Goal: Information Seeking & Learning: Learn about a topic

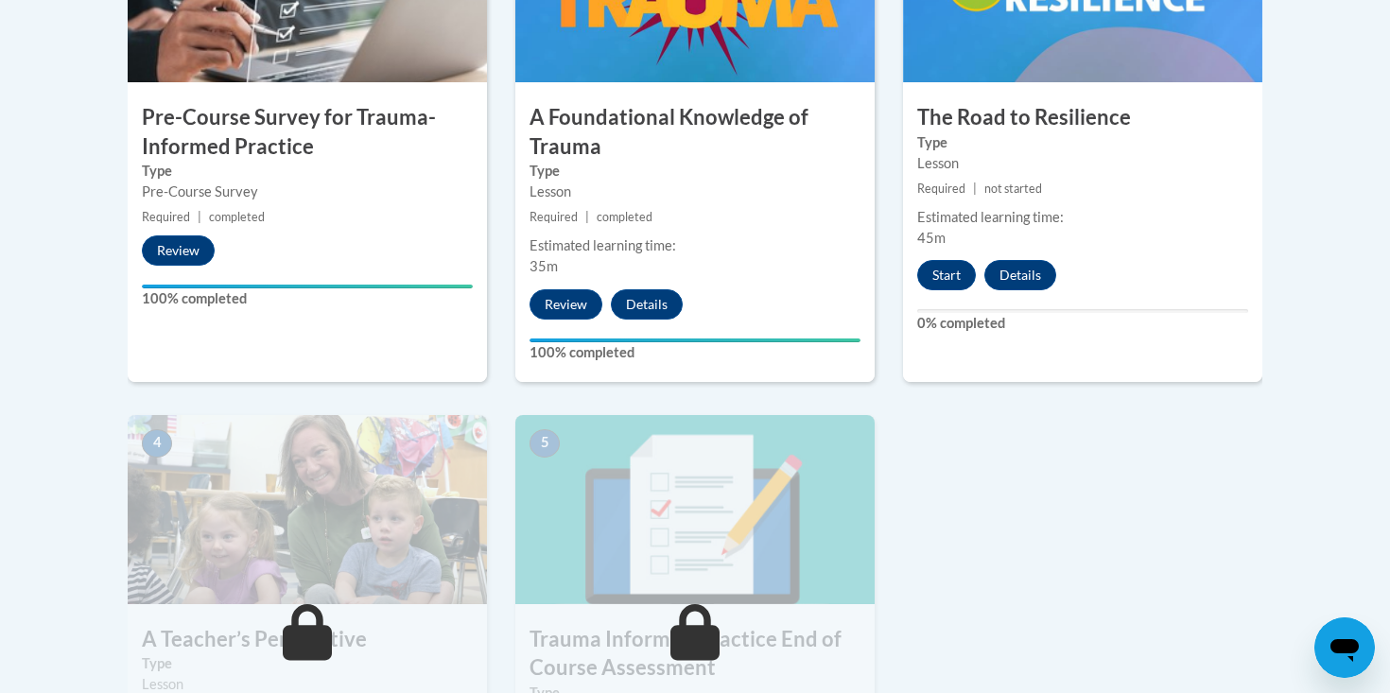
scroll to position [777, 0]
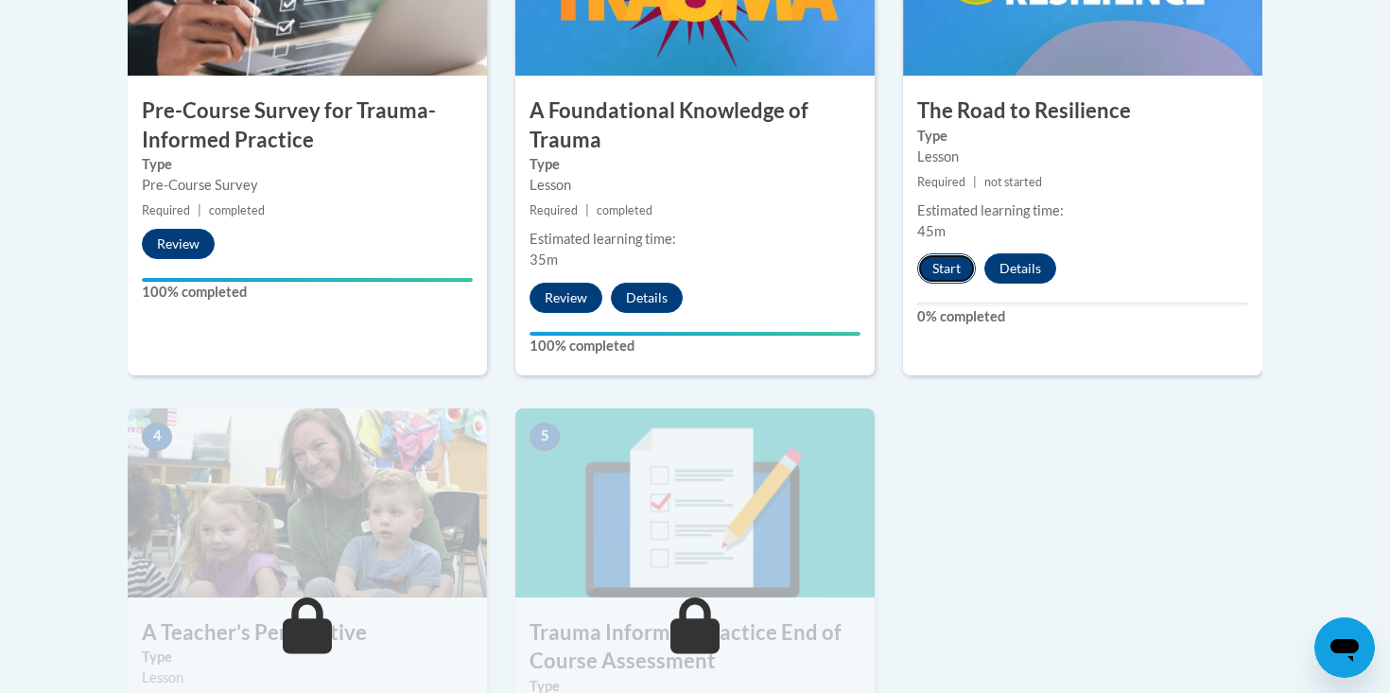
click at [936, 271] on button "Start" at bounding box center [946, 268] width 59 height 30
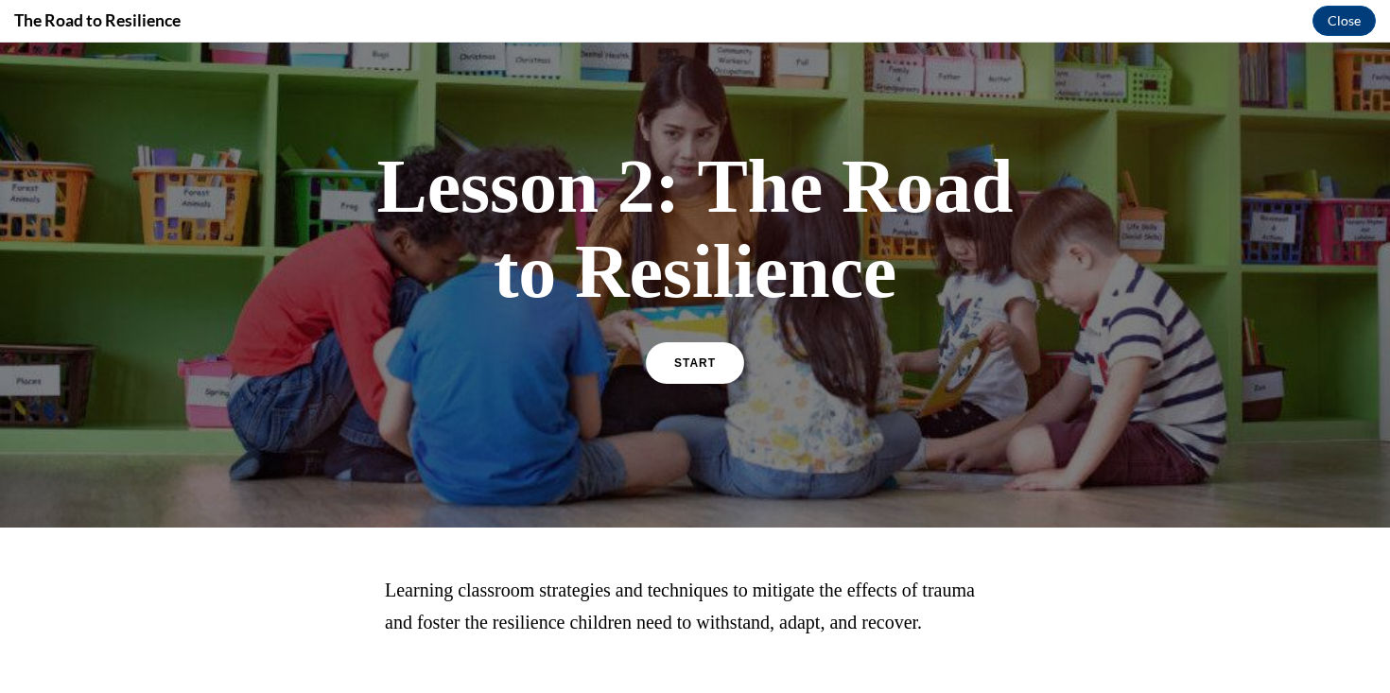
scroll to position [69, 0]
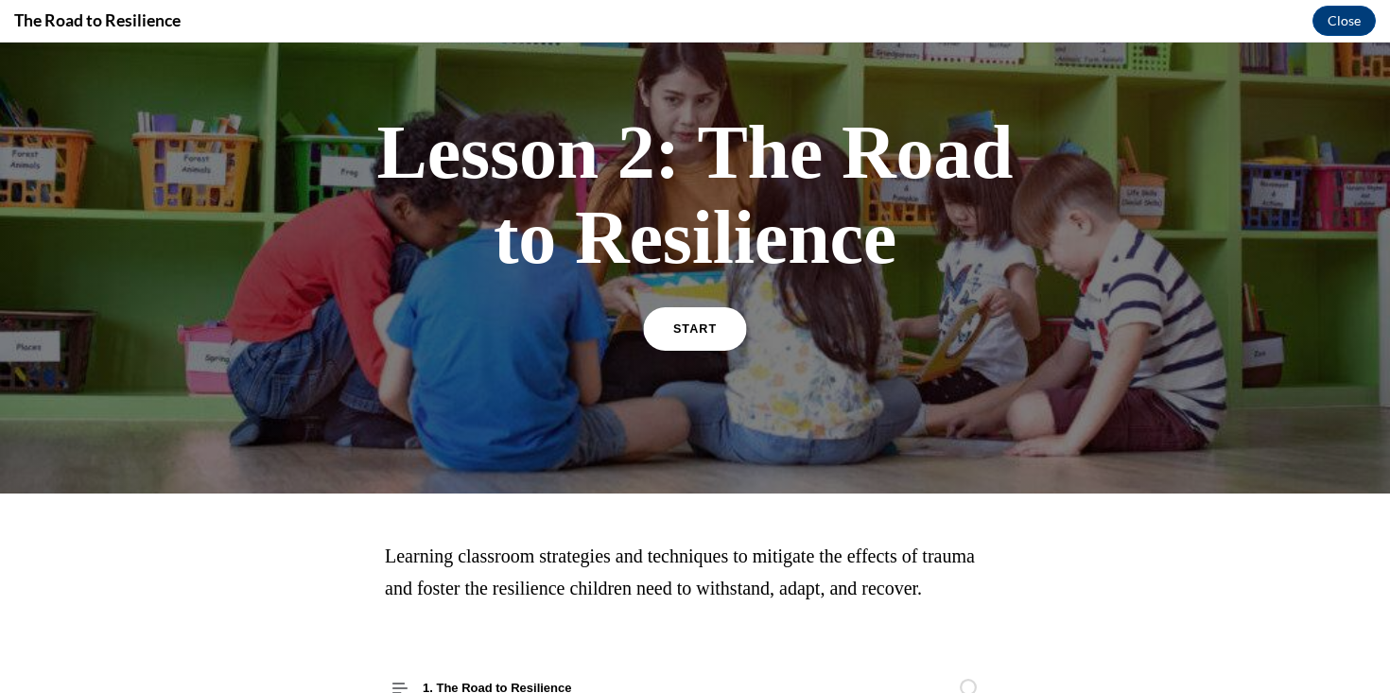
click at [701, 341] on link "START" at bounding box center [694, 328] width 103 height 43
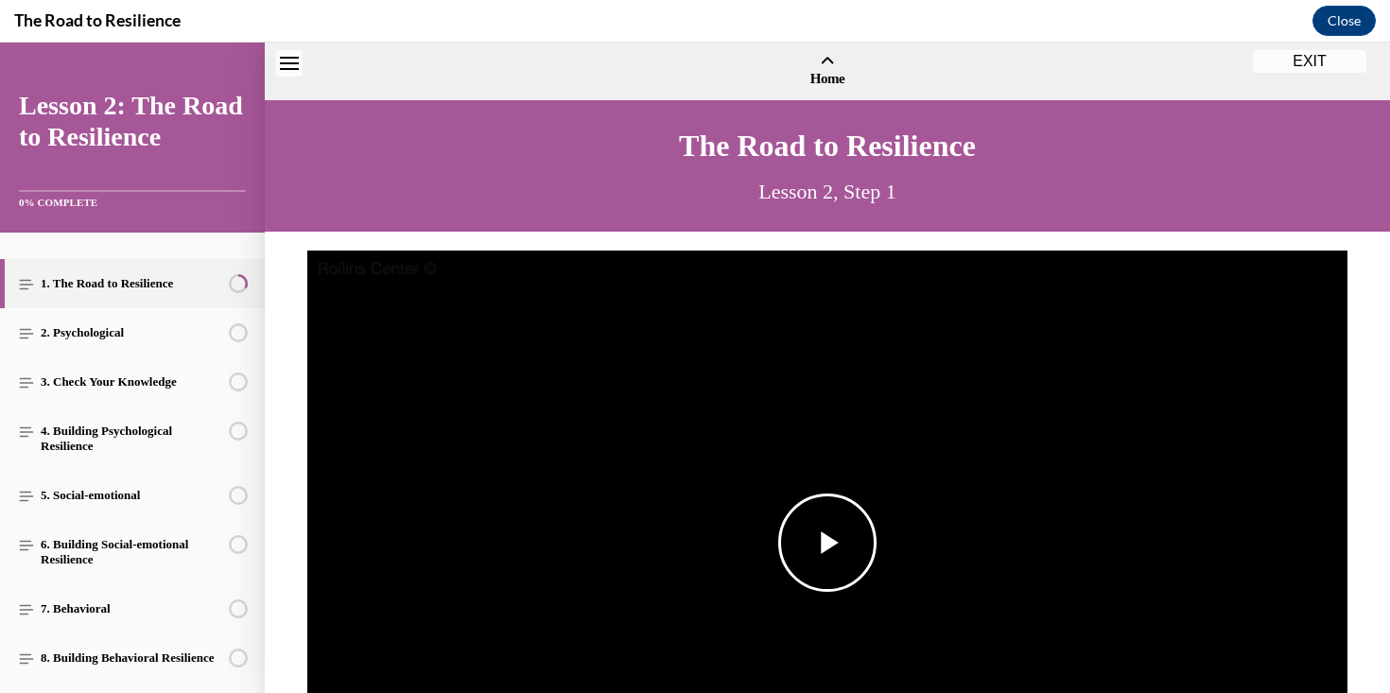
scroll to position [58, 0]
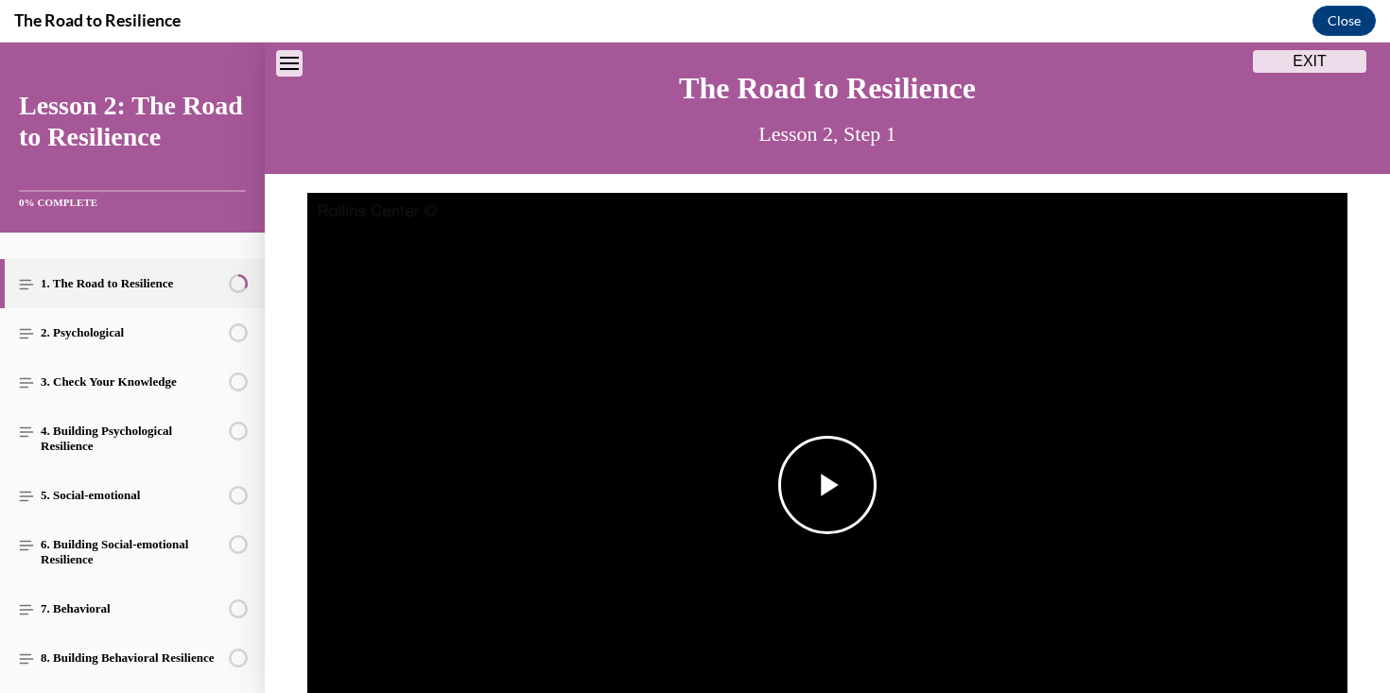
click at [827, 485] on span "Video player" at bounding box center [827, 485] width 0 height 0
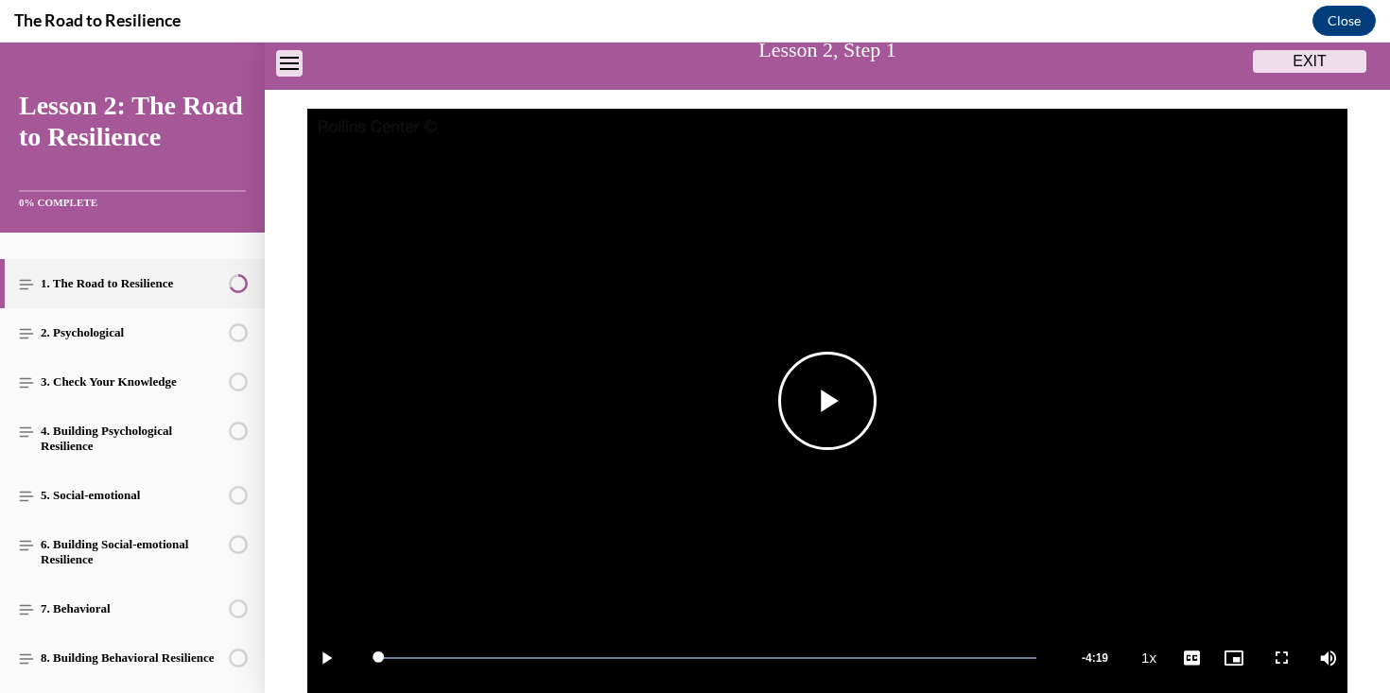
click at [827, 401] on span "Video player" at bounding box center [827, 401] width 0 height 0
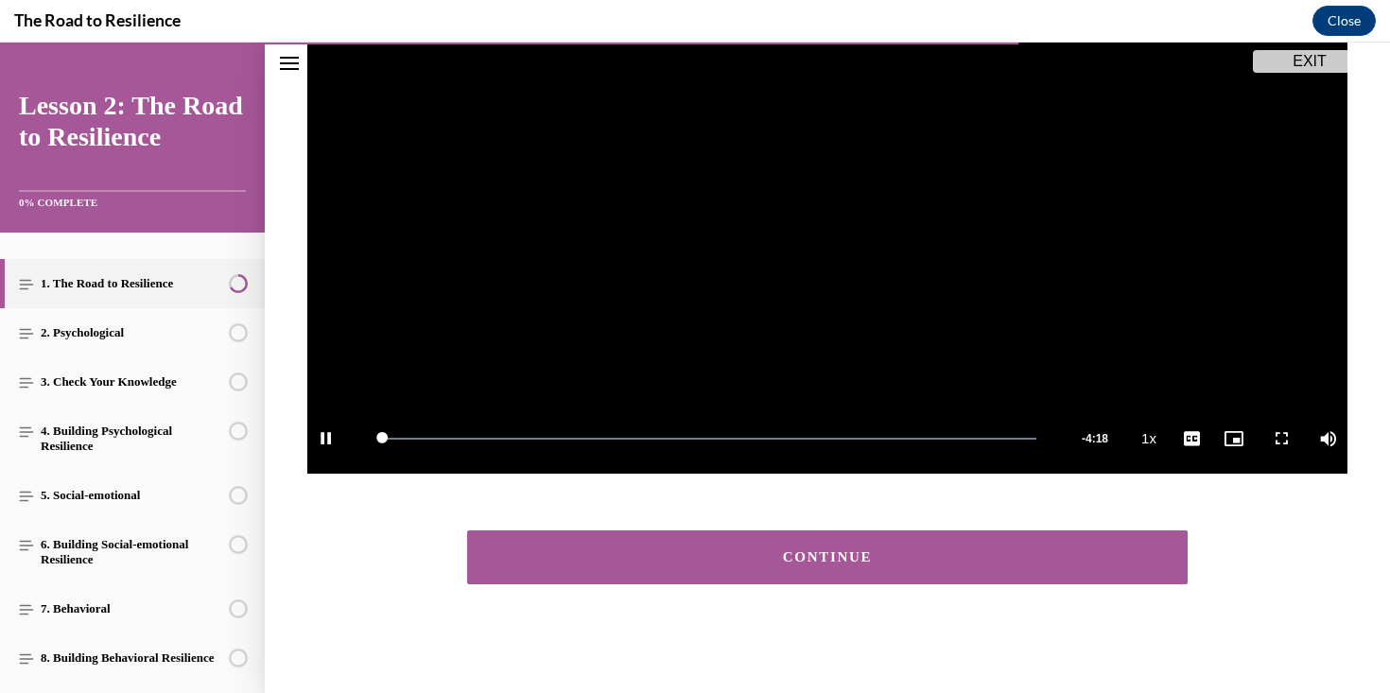
click at [817, 541] on button "CONTINUE" at bounding box center [827, 557] width 720 height 54
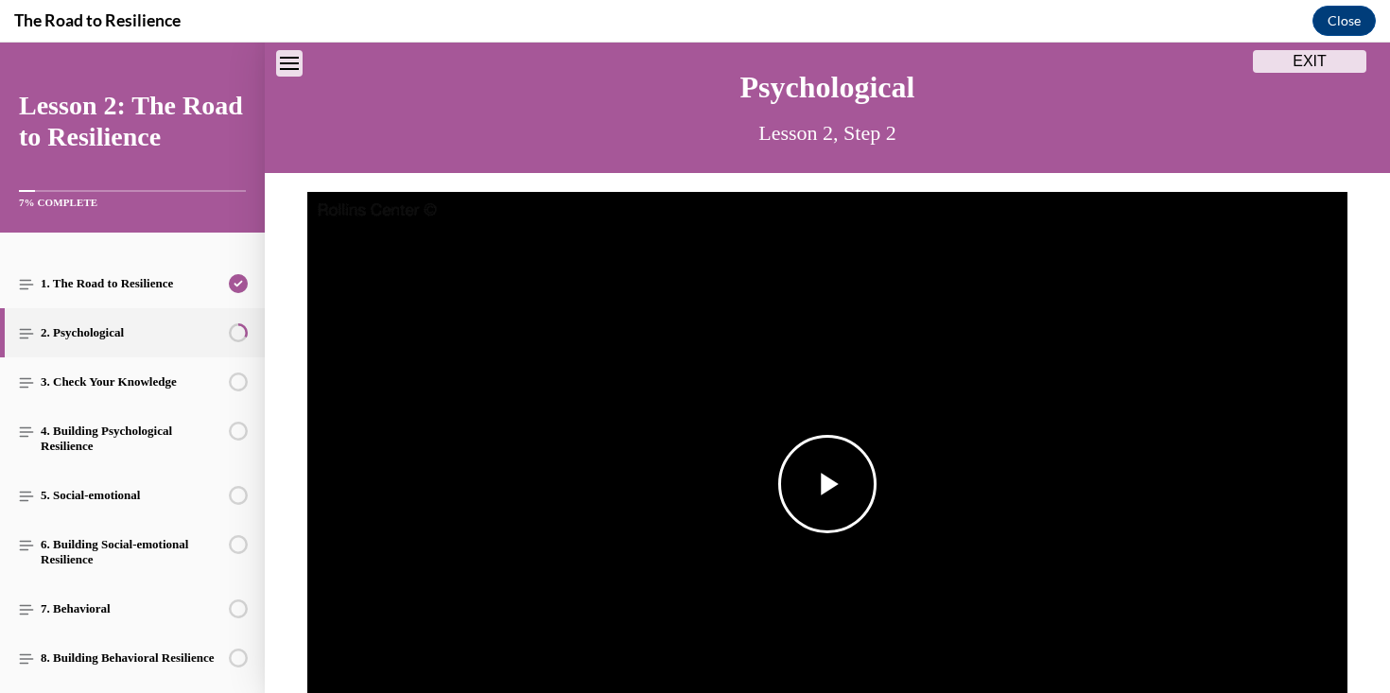
click at [827, 484] on span "Video player" at bounding box center [827, 484] width 0 height 0
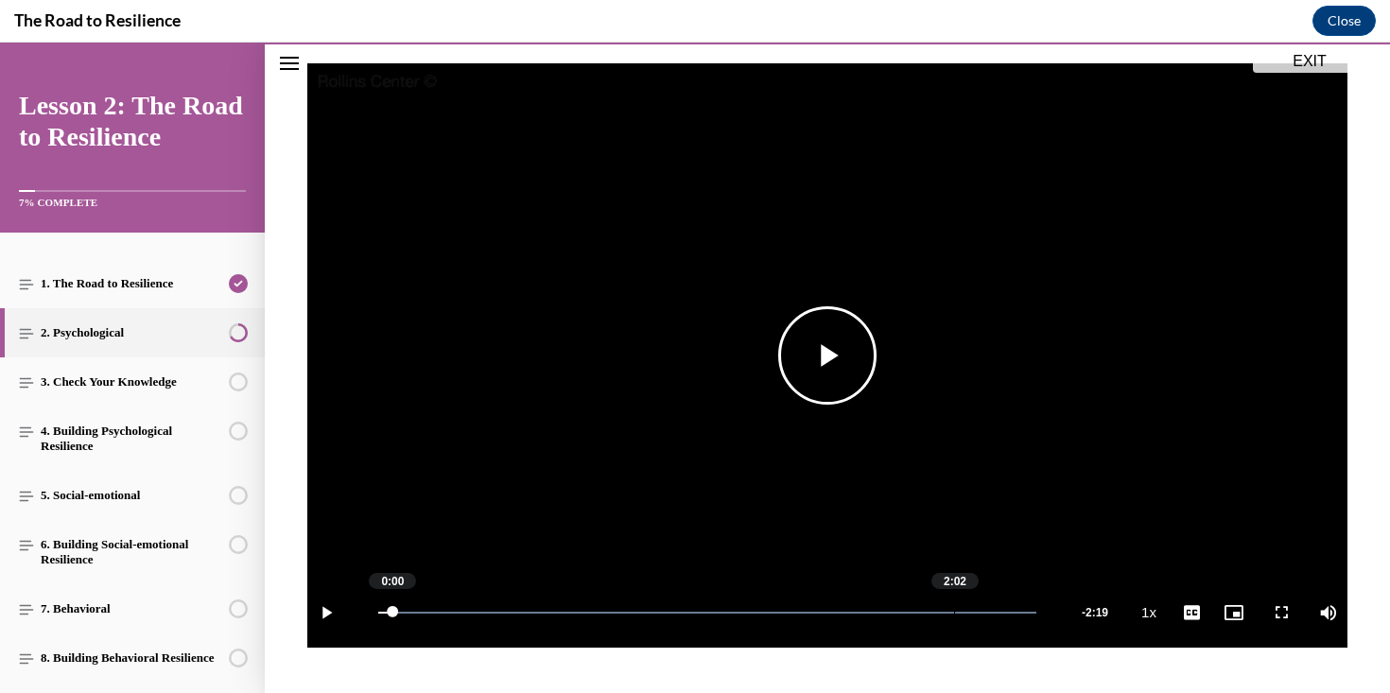
scroll to position [361, 0]
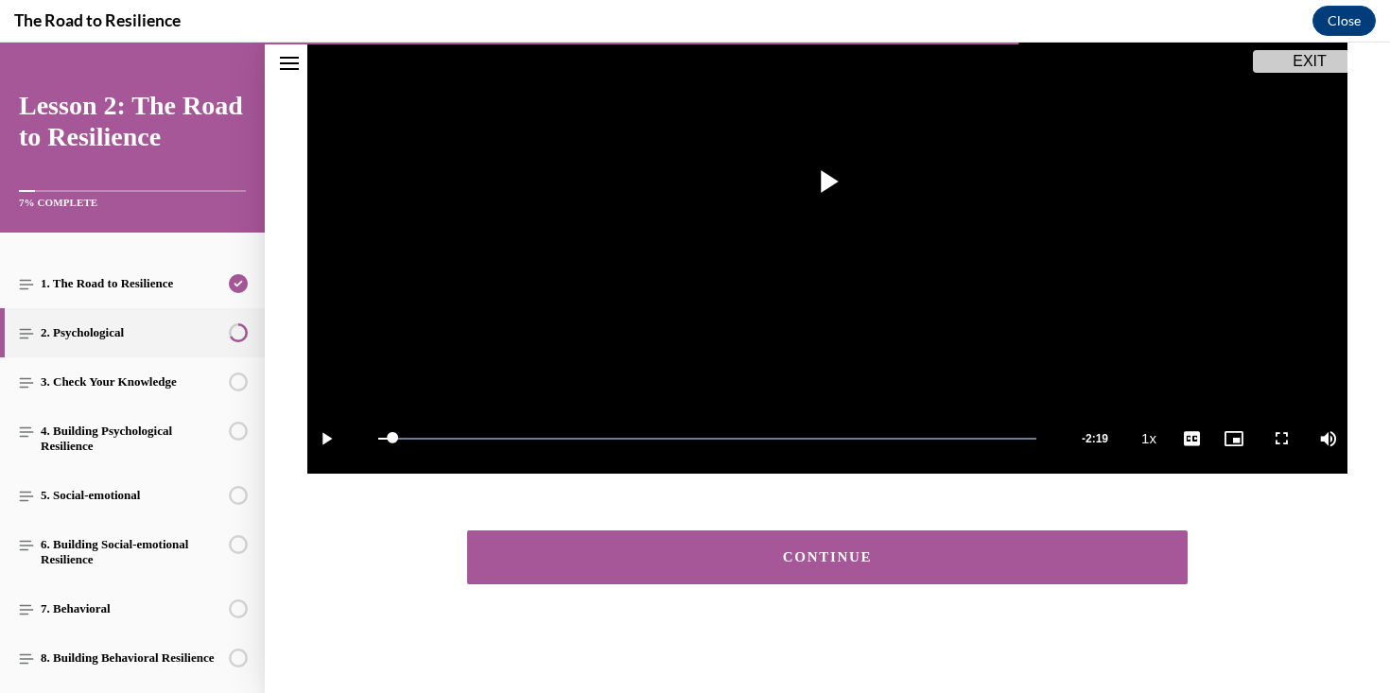
click at [889, 598] on div "CONTINUE" at bounding box center [827, 557] width 1125 height 92
click at [888, 547] on button "CONTINUE" at bounding box center [827, 557] width 720 height 54
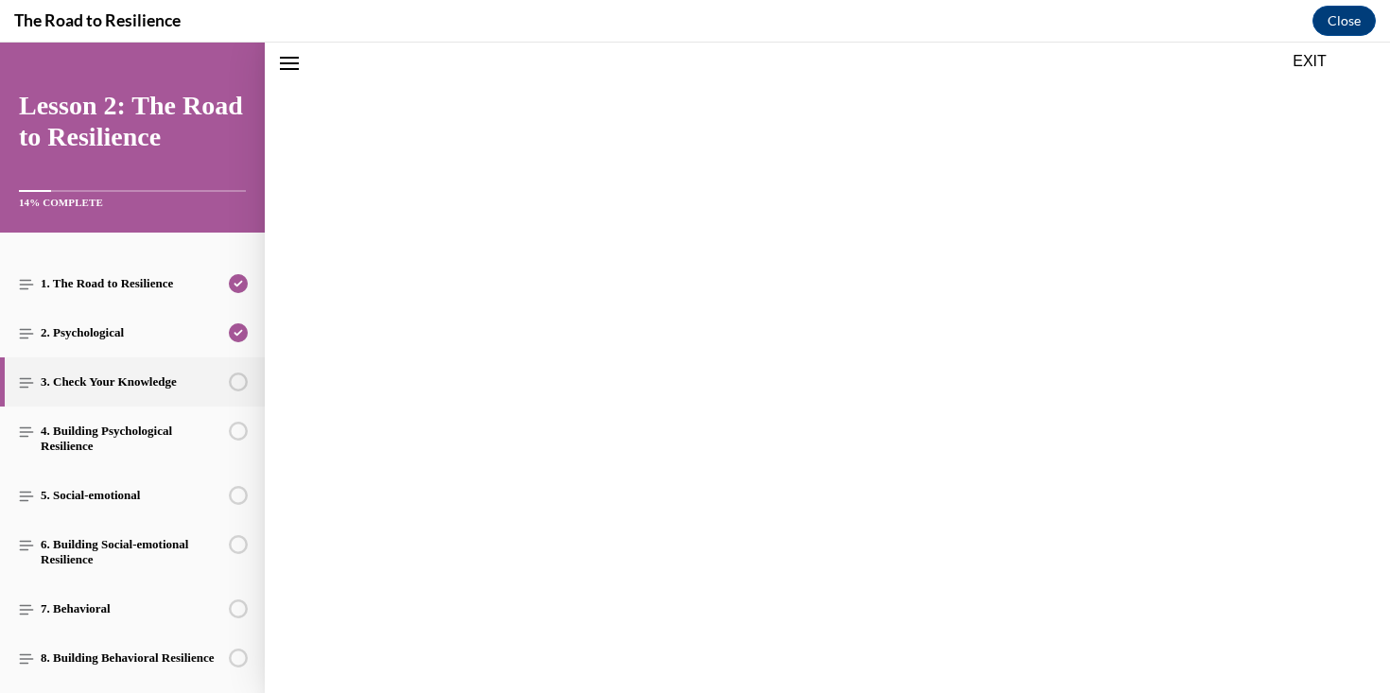
scroll to position [59, 0]
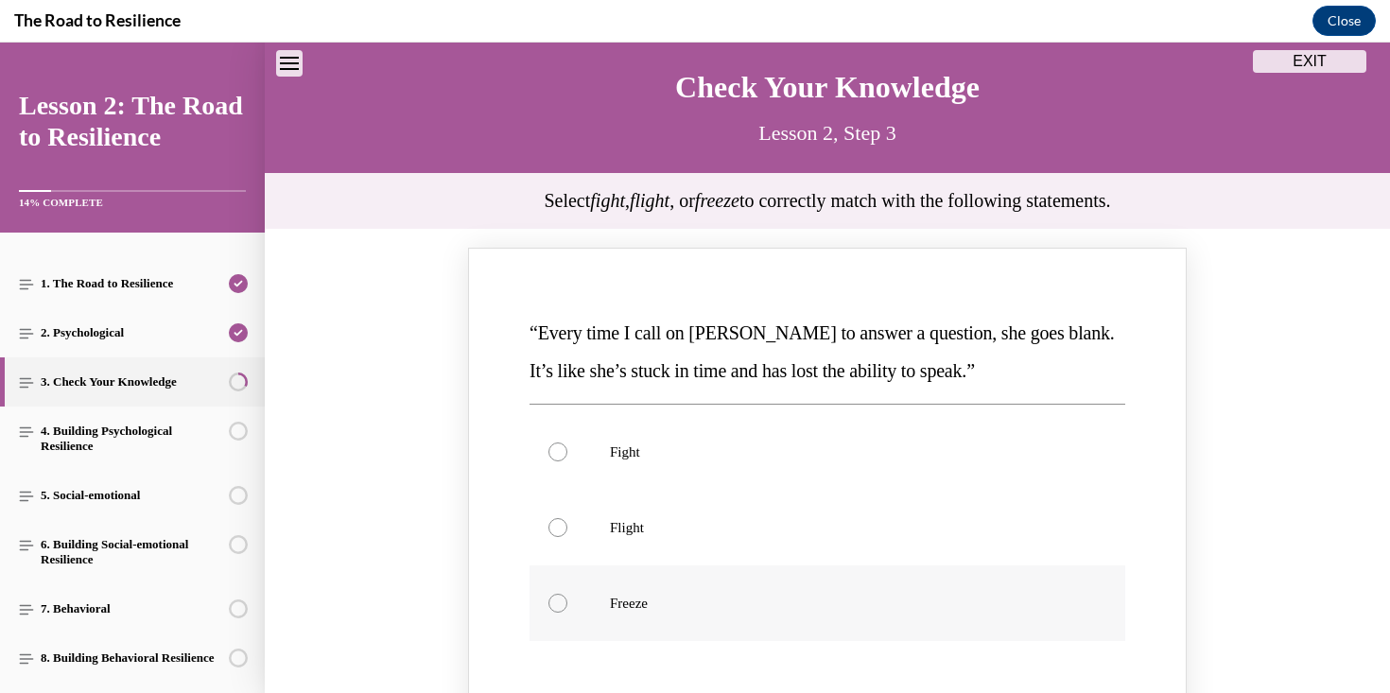
click at [580, 579] on label "Freeze" at bounding box center [827, 603] width 596 height 76
click at [567, 594] on input "Freeze" at bounding box center [557, 603] width 19 height 19
radio input "true"
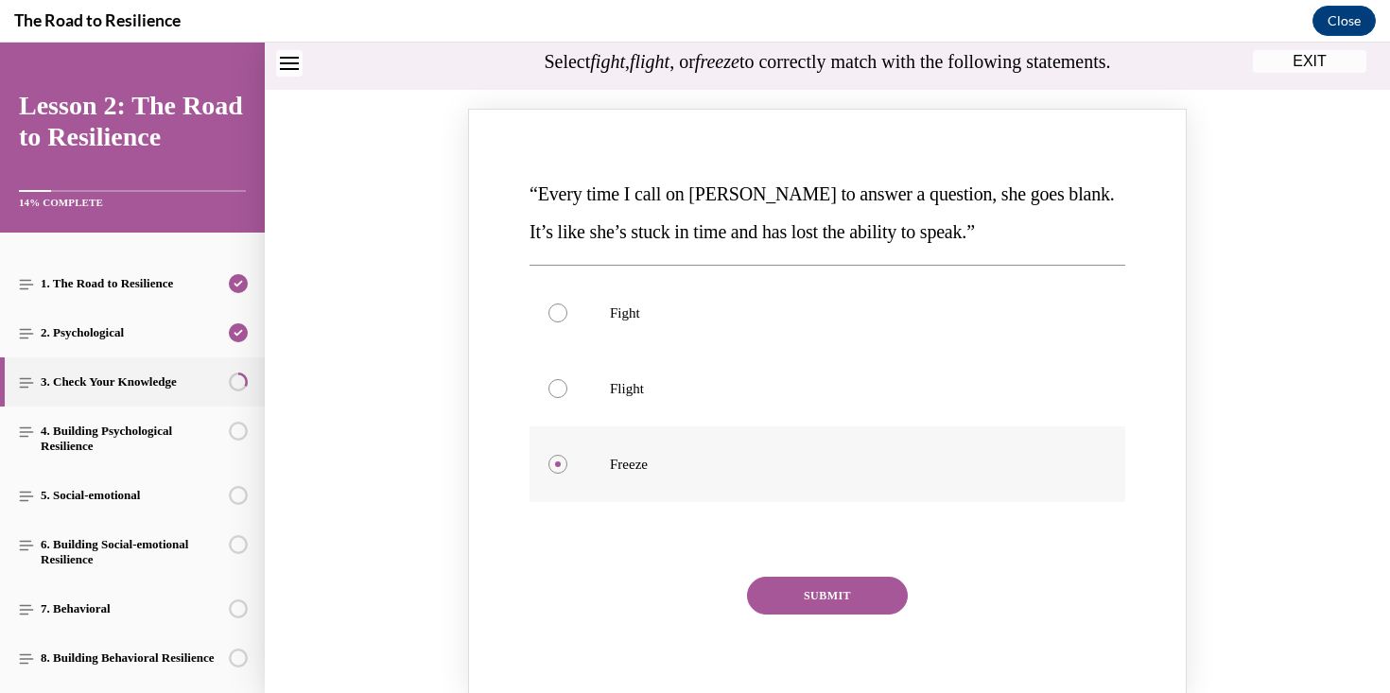
scroll to position [208, 0]
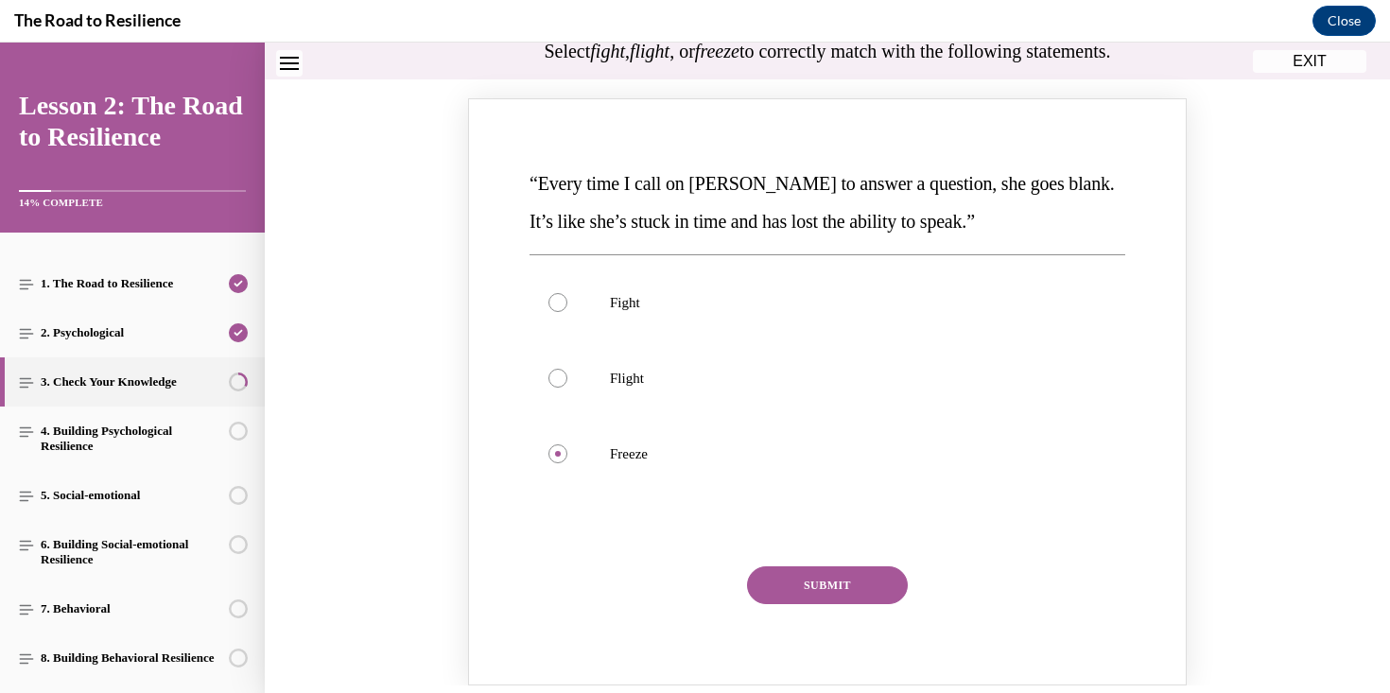
click at [780, 584] on button "SUBMIT" at bounding box center [827, 585] width 161 height 38
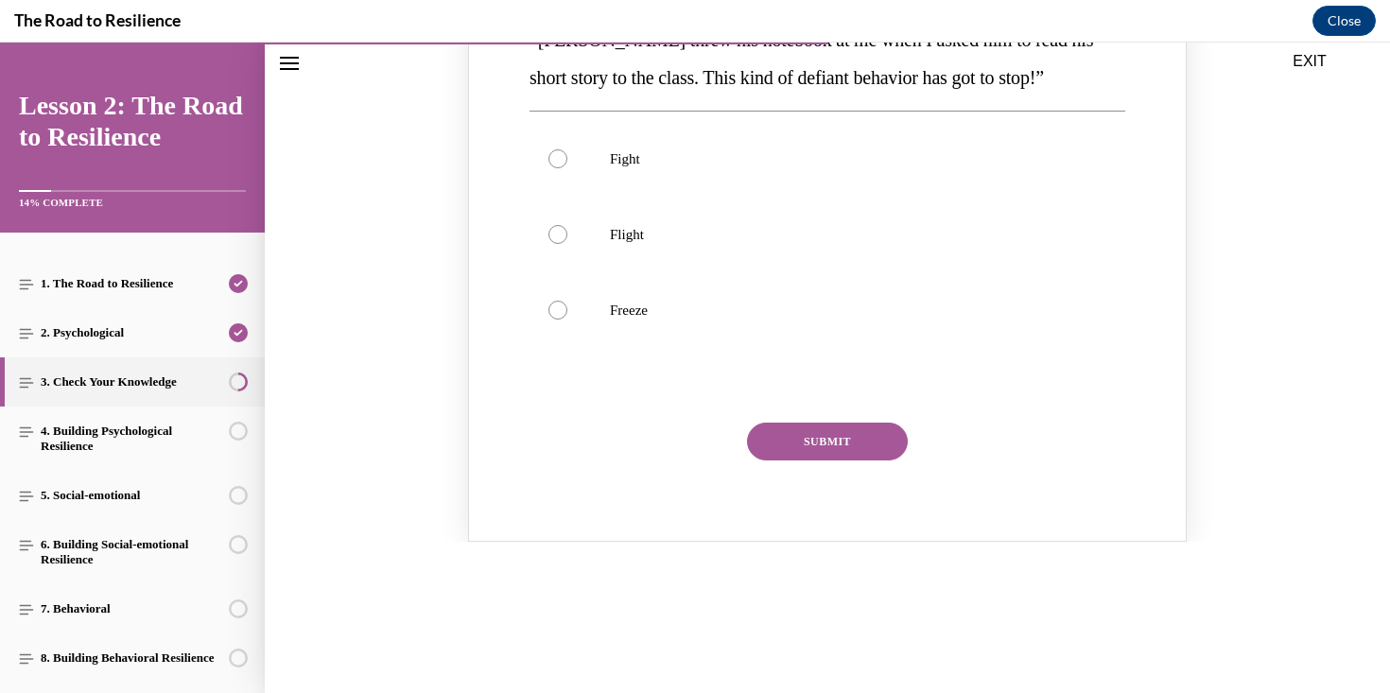
scroll to position [1026, 0]
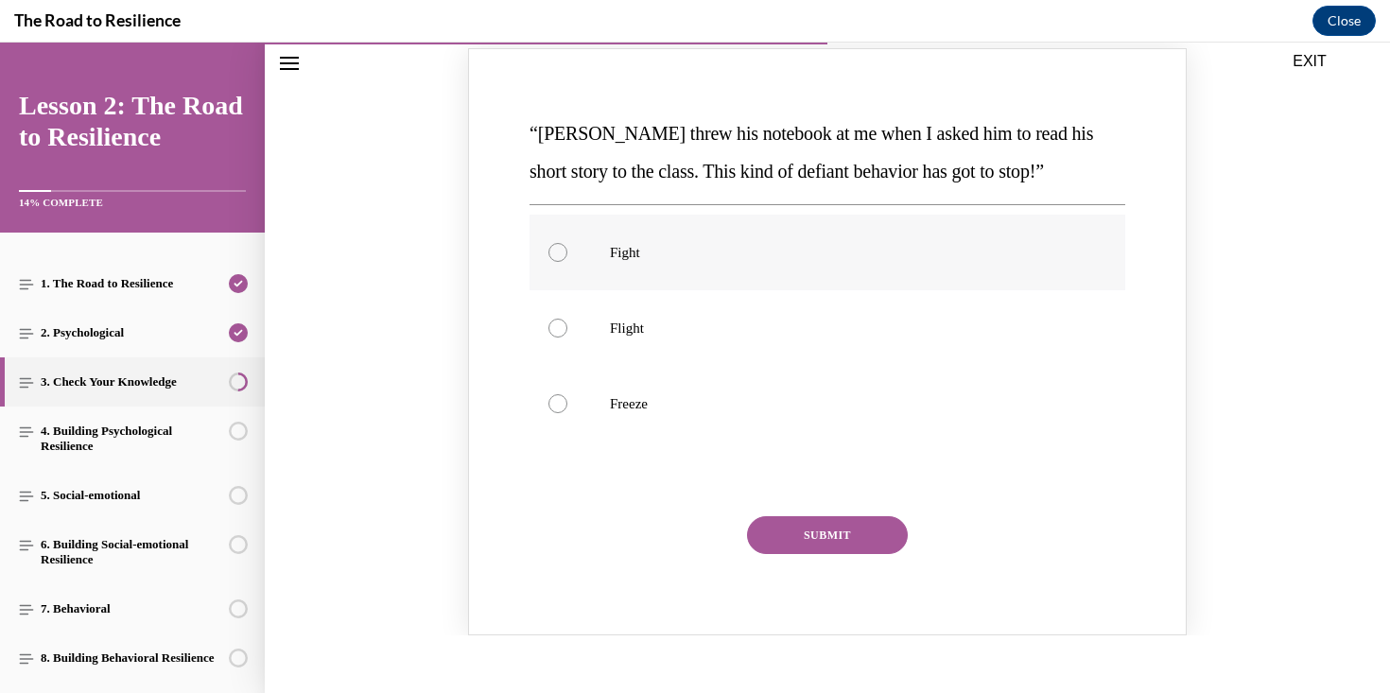
click at [621, 279] on label "Fight" at bounding box center [827, 253] width 596 height 76
click at [567, 262] on input "Fight" at bounding box center [557, 252] width 19 height 19
radio input "true"
click at [830, 523] on button "SUBMIT" at bounding box center [827, 535] width 161 height 38
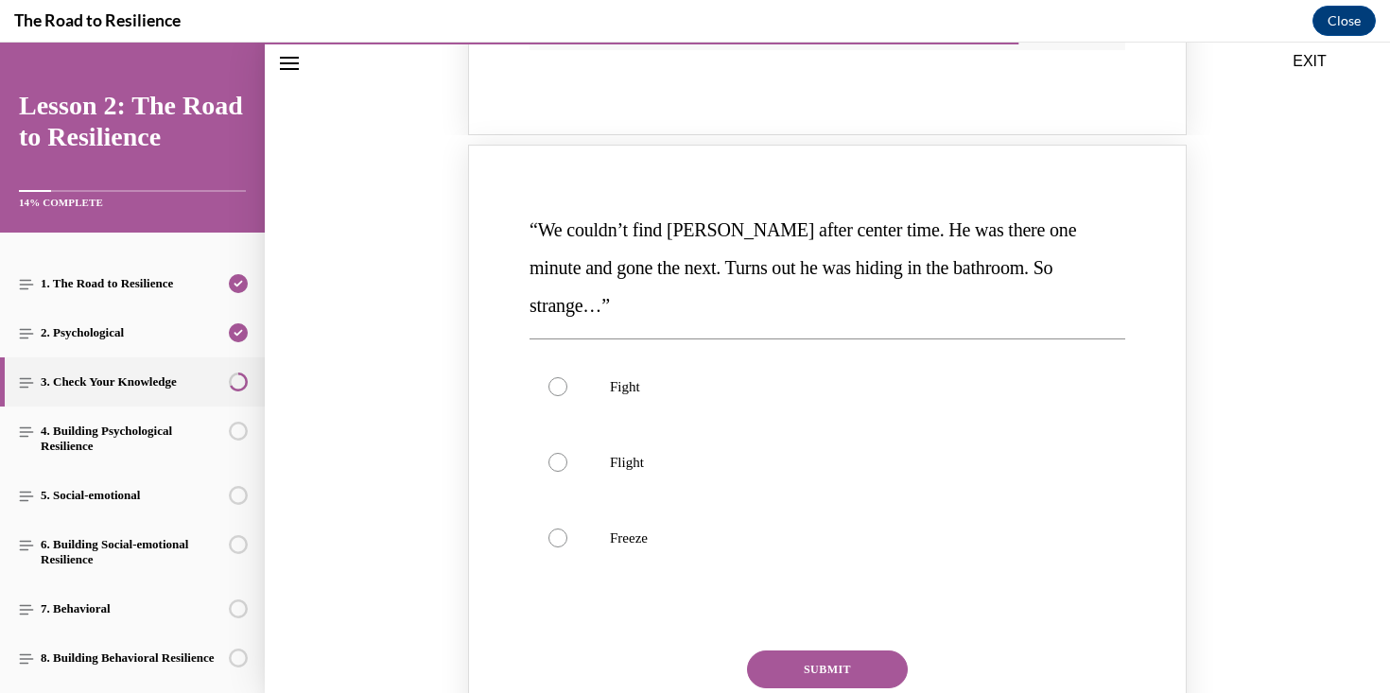
scroll to position [1697, 0]
click at [745, 436] on label "Flight" at bounding box center [827, 463] width 596 height 76
click at [567, 454] on input "Flight" at bounding box center [557, 463] width 19 height 19
radio input "true"
click at [828, 651] on button "SUBMIT" at bounding box center [827, 670] width 161 height 38
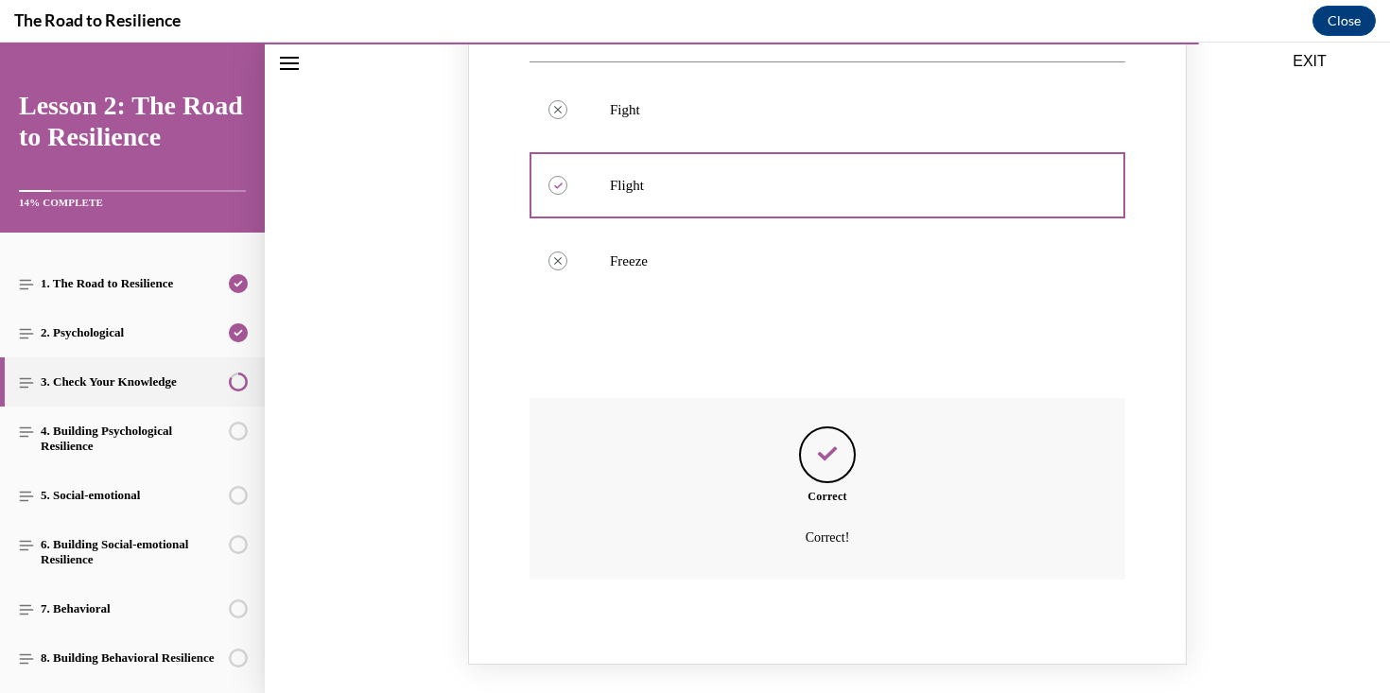
scroll to position [2109, 0]
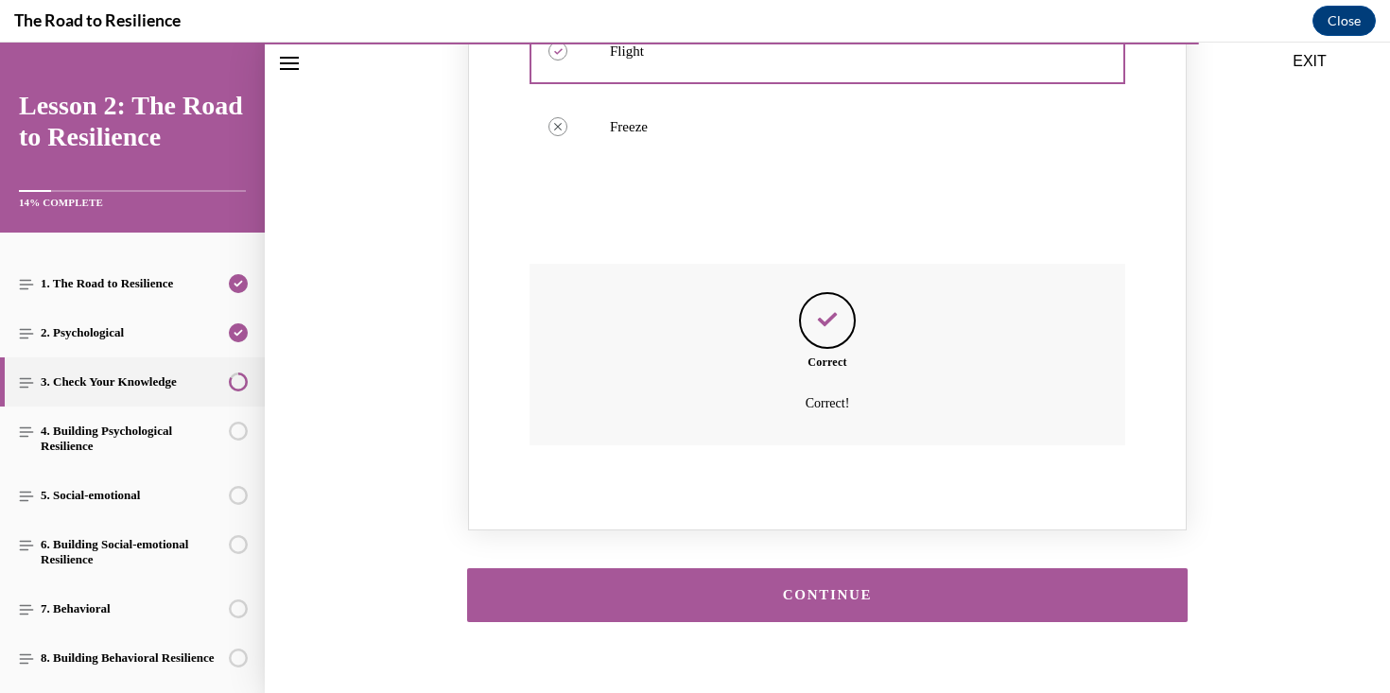
click at [834, 568] on button "CONTINUE" at bounding box center [827, 595] width 720 height 54
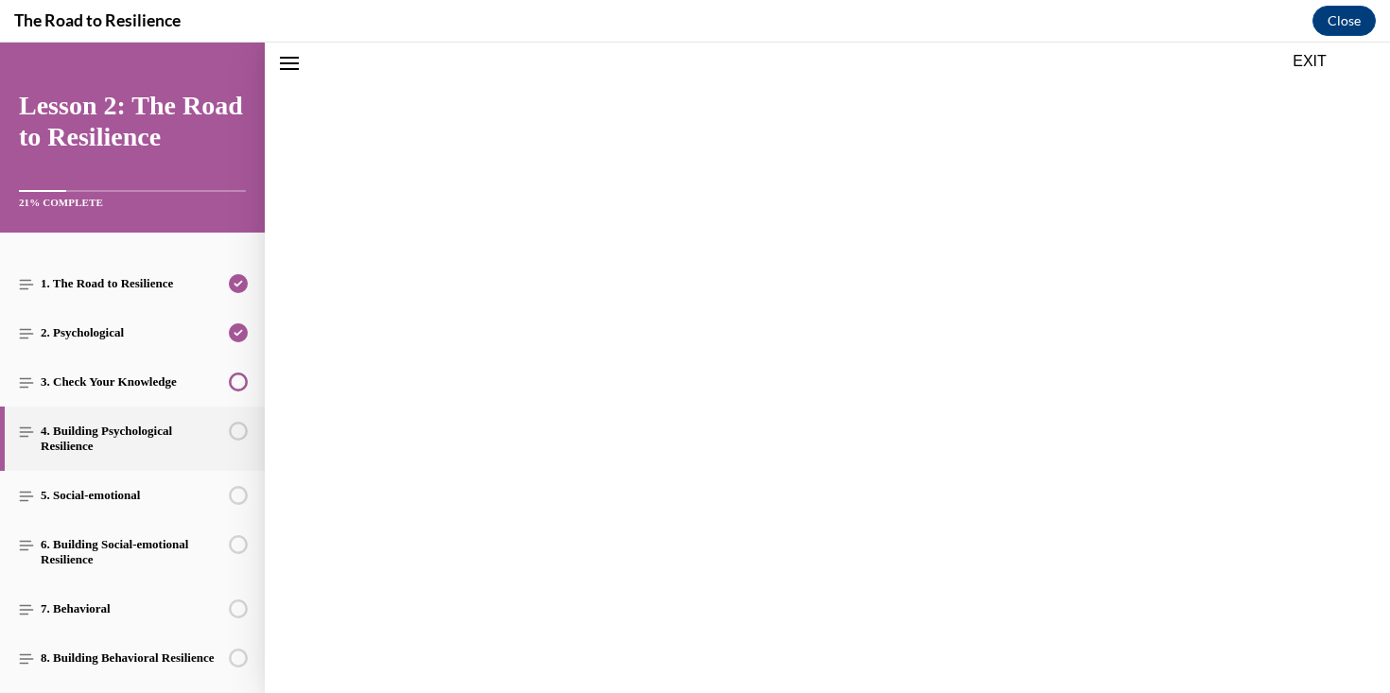
scroll to position [2051, 0]
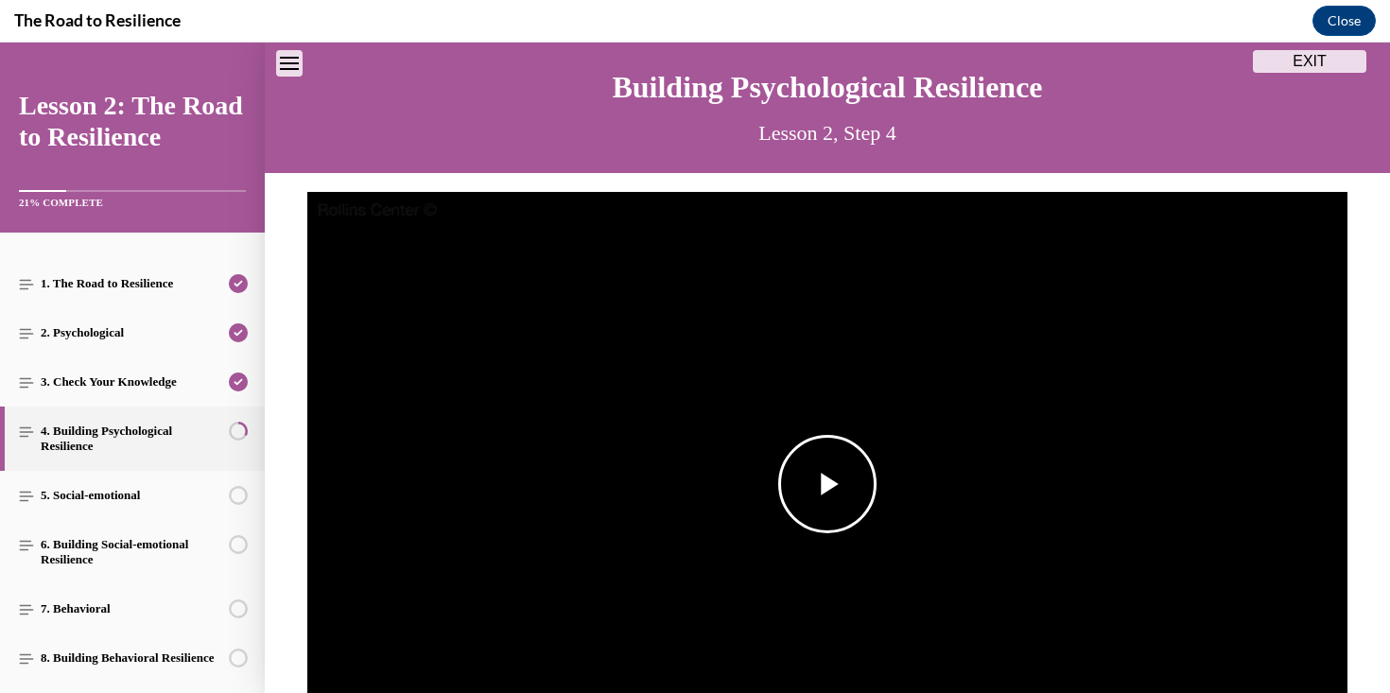
click at [827, 484] on span "Video player" at bounding box center [827, 484] width 0 height 0
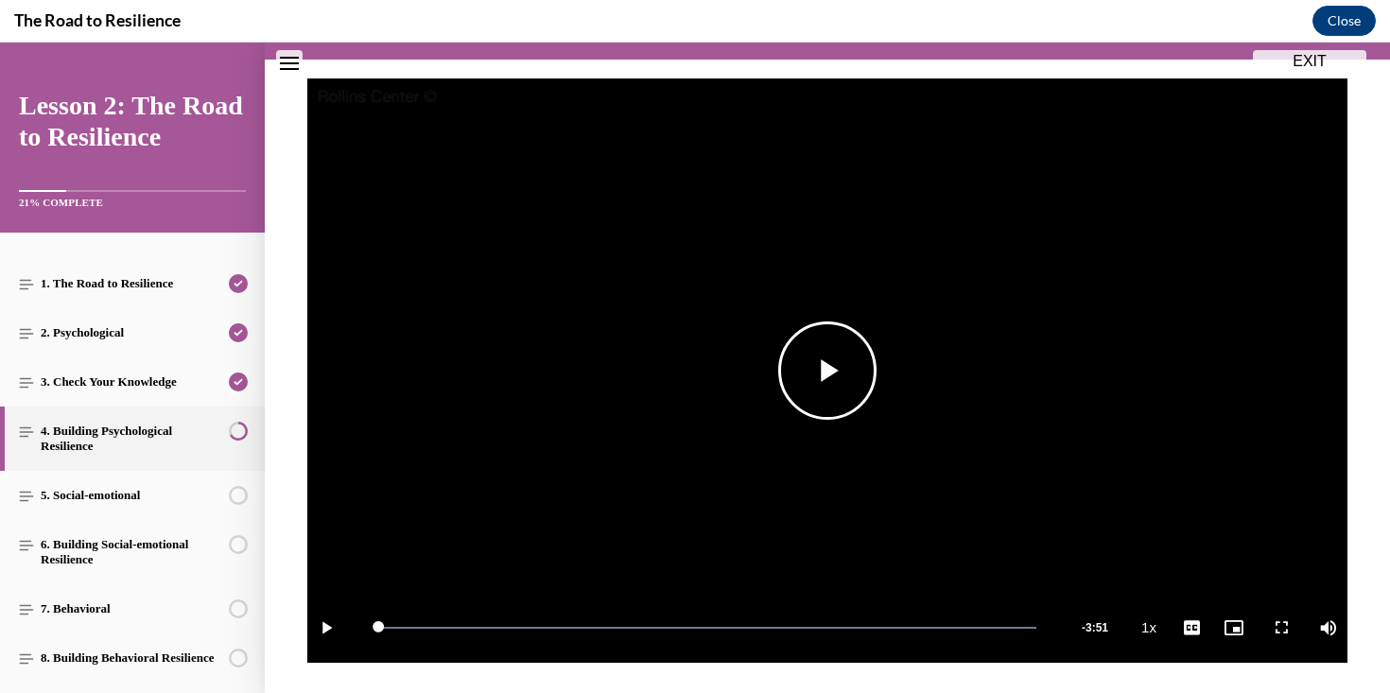
scroll to position [361, 0]
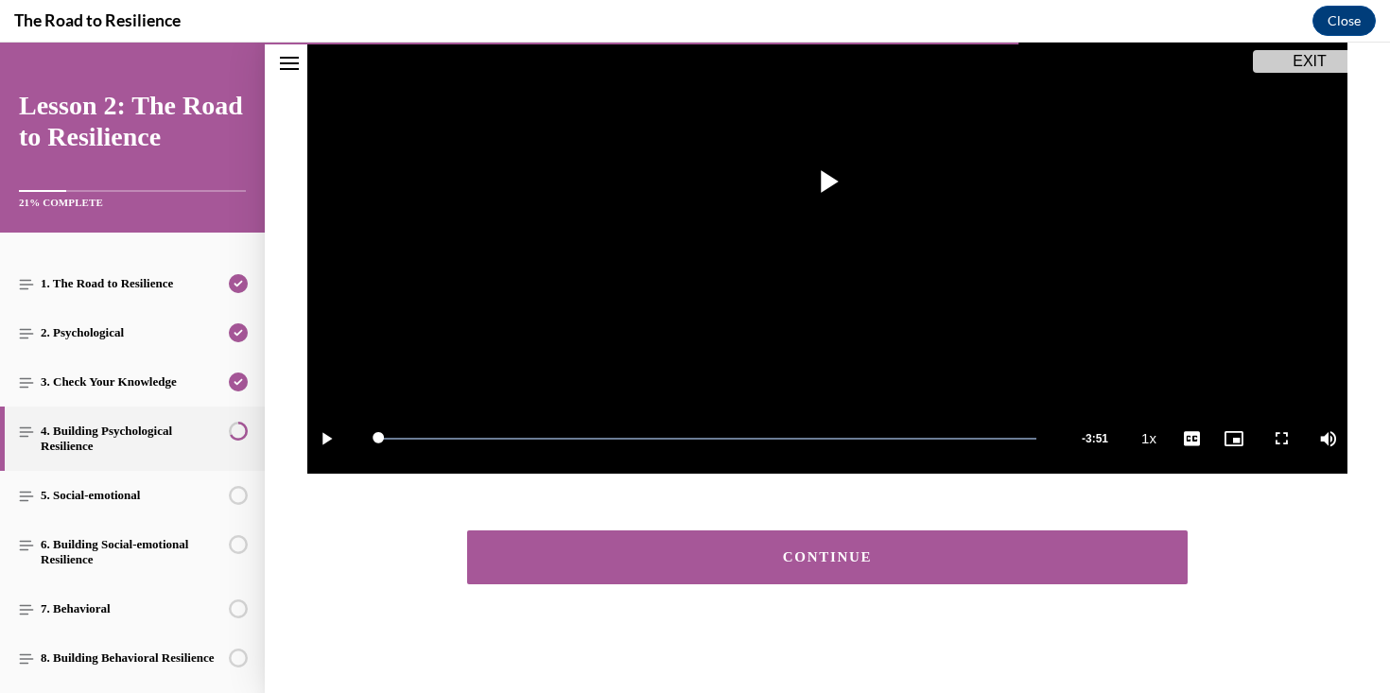
click at [715, 550] on div "CONTINUE" at bounding box center [827, 557] width 662 height 14
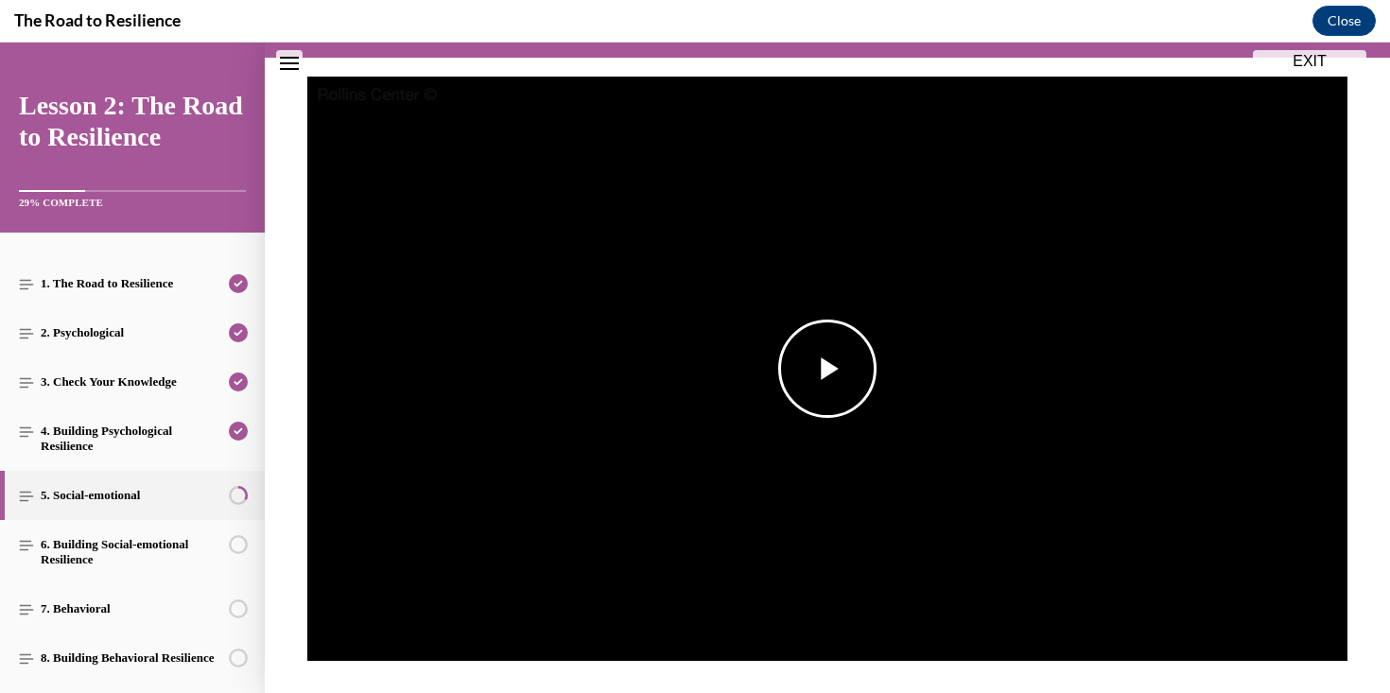
scroll to position [178, 0]
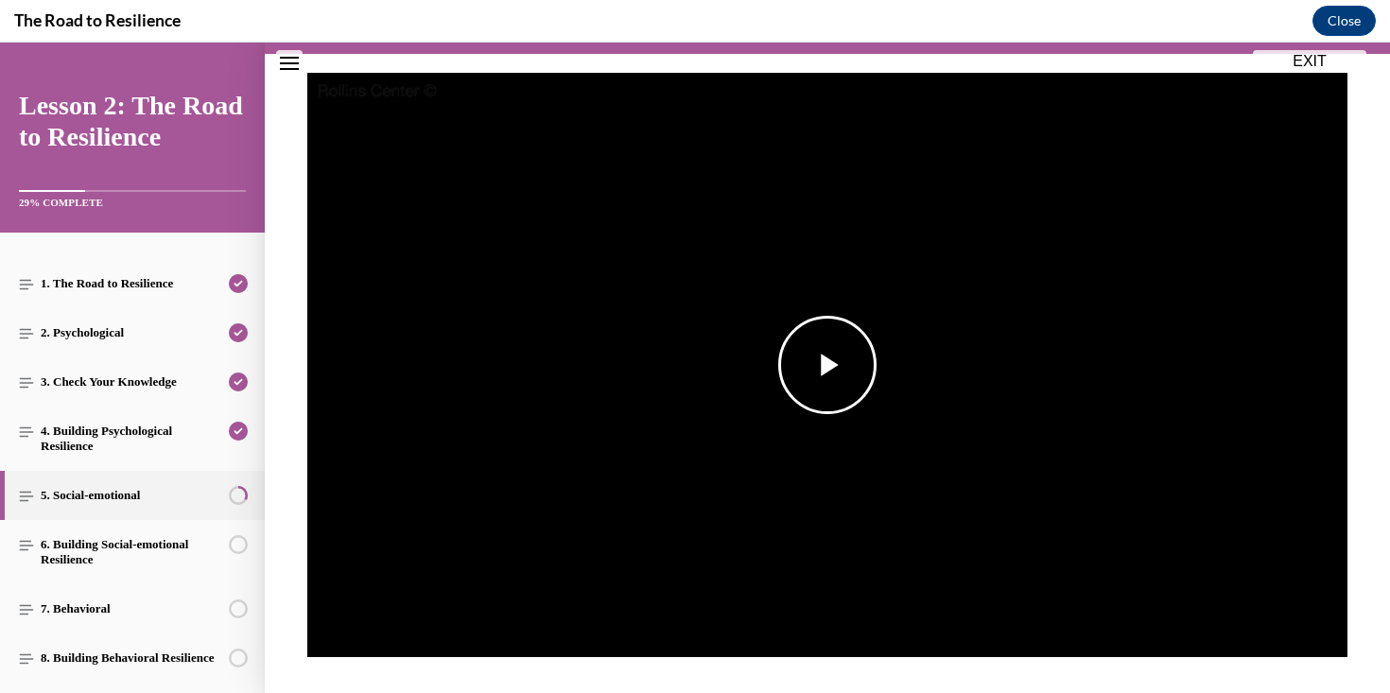
click at [827, 365] on span "Video player" at bounding box center [827, 365] width 0 height 0
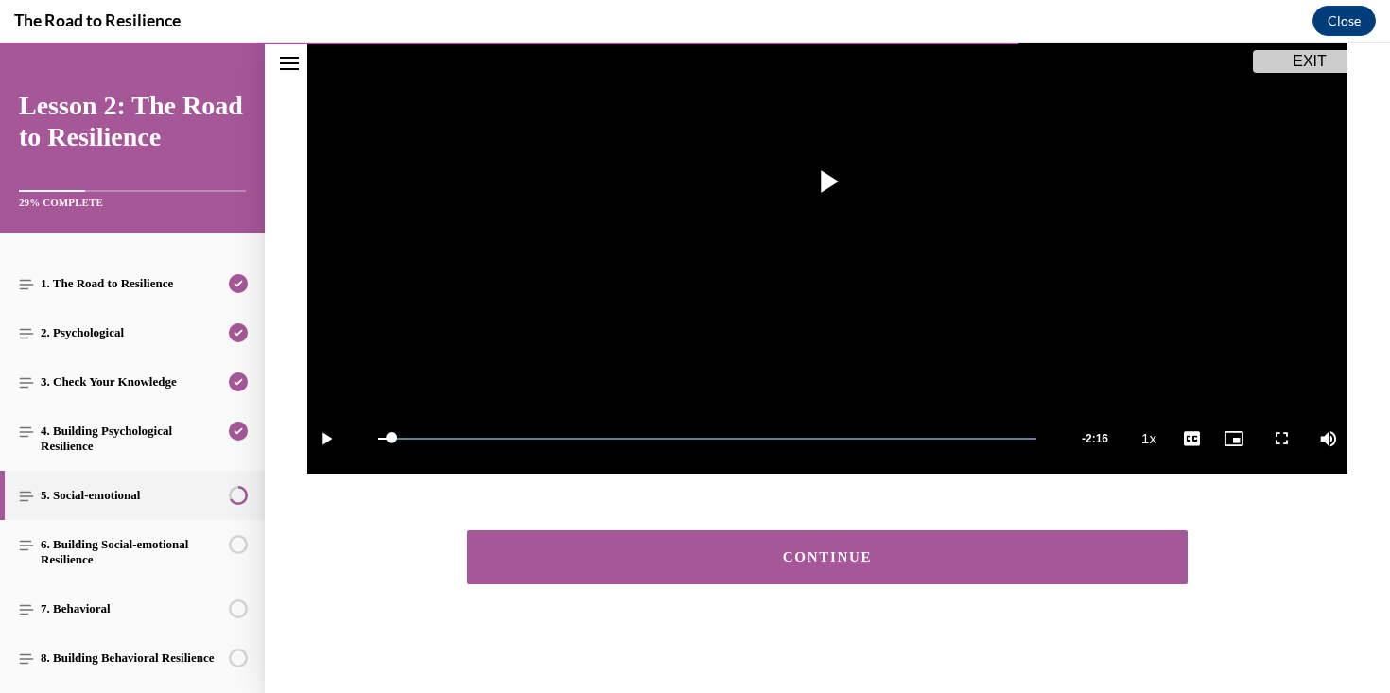
click at [711, 562] on div "CONTINUE" at bounding box center [827, 557] width 662 height 14
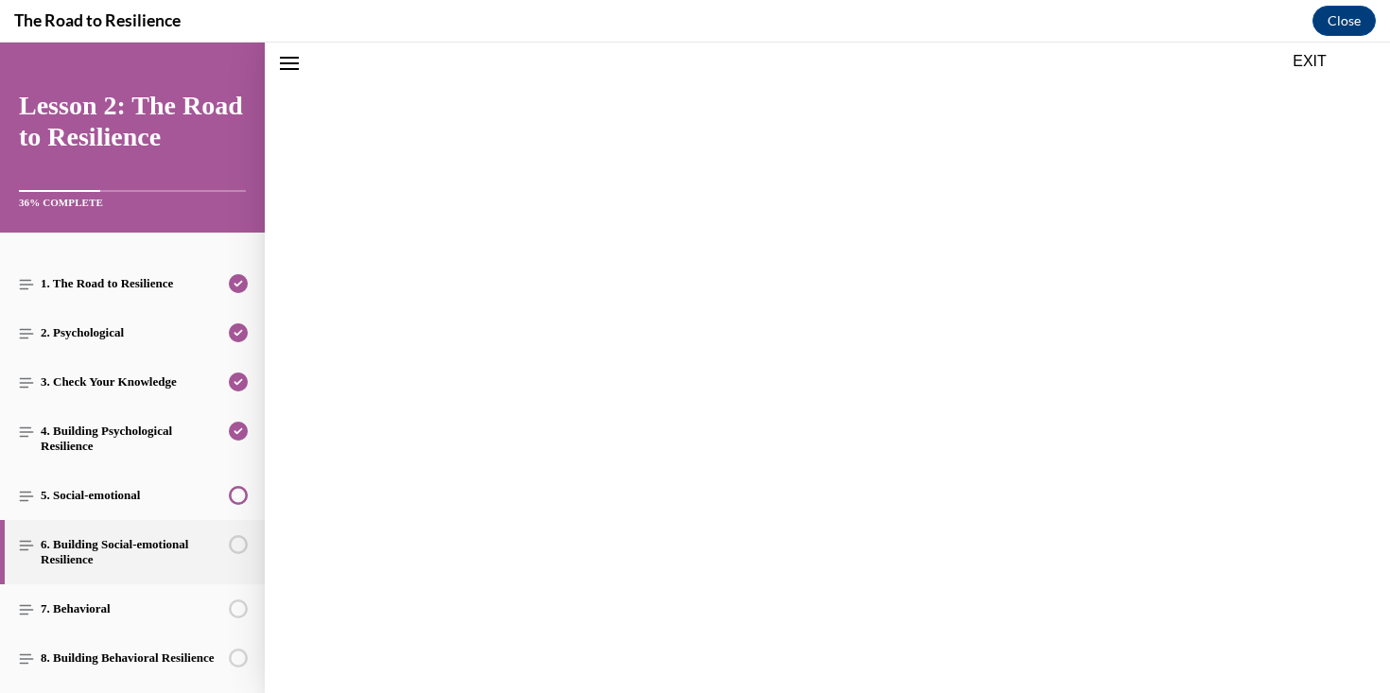
scroll to position [59, 0]
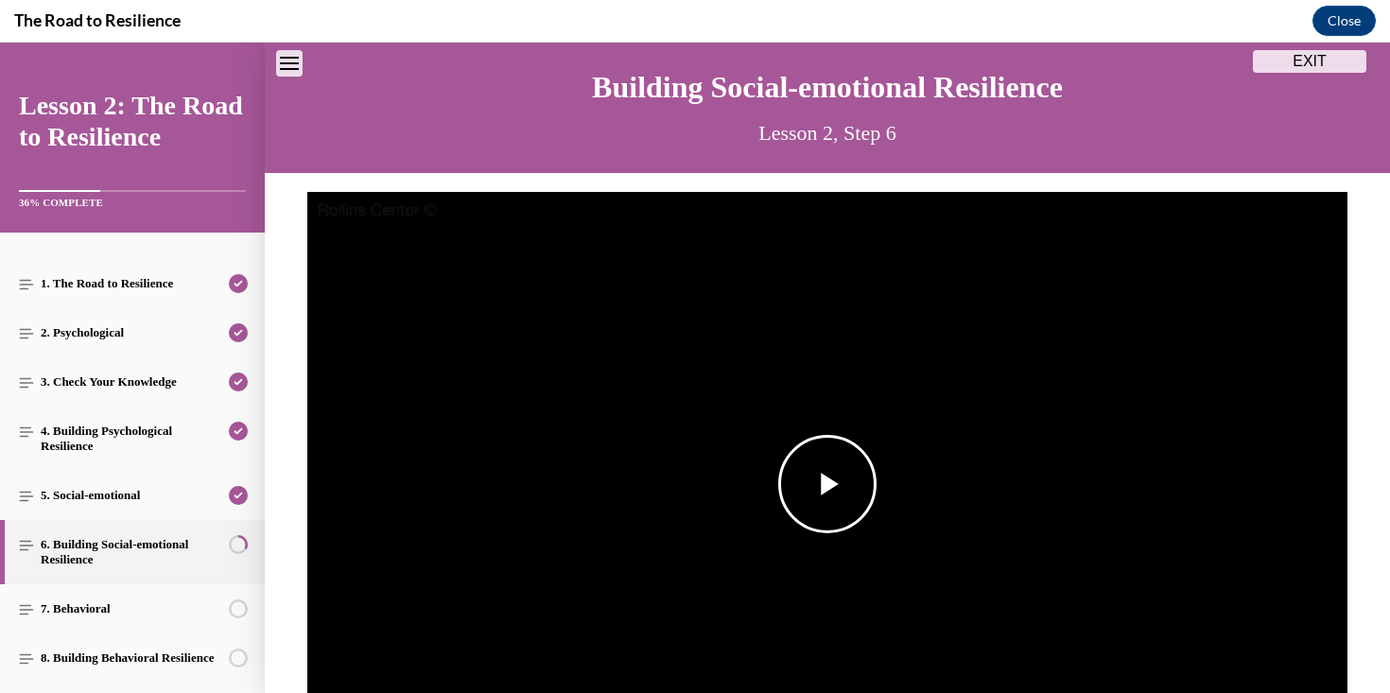
click at [827, 484] on span "Video player" at bounding box center [827, 484] width 0 height 0
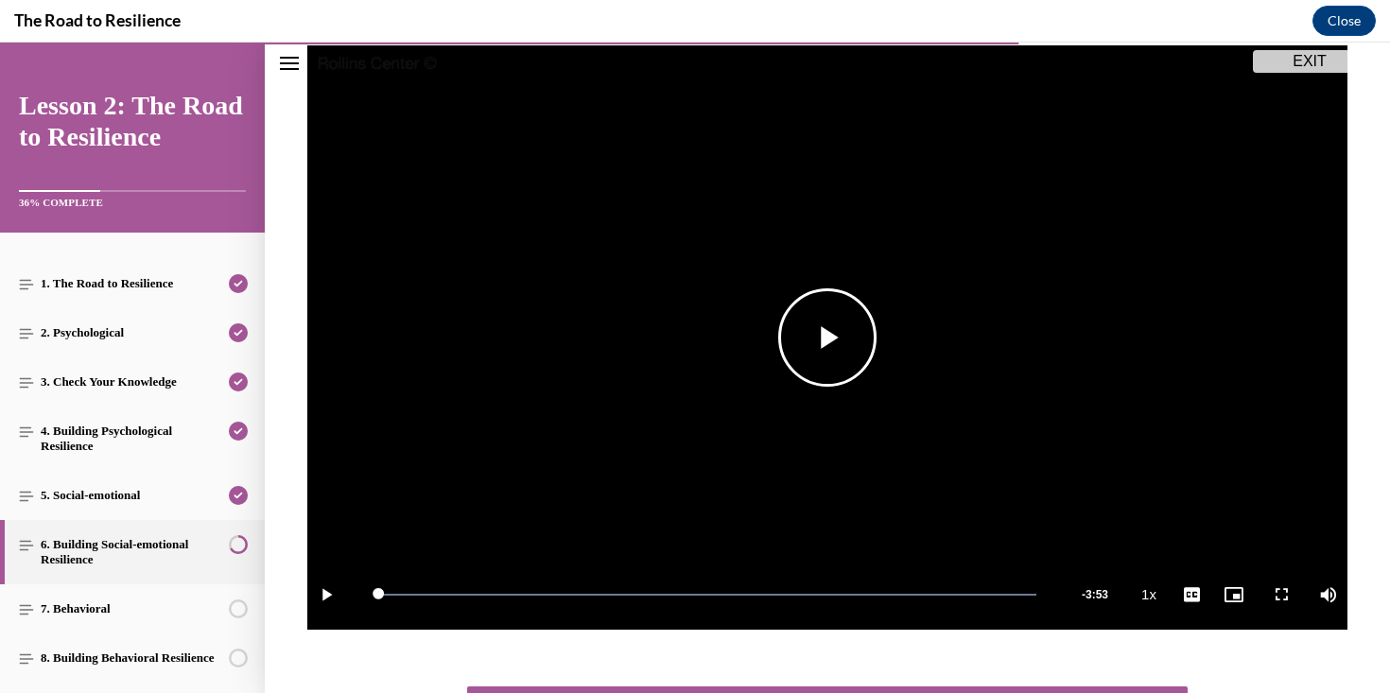
scroll to position [361, 0]
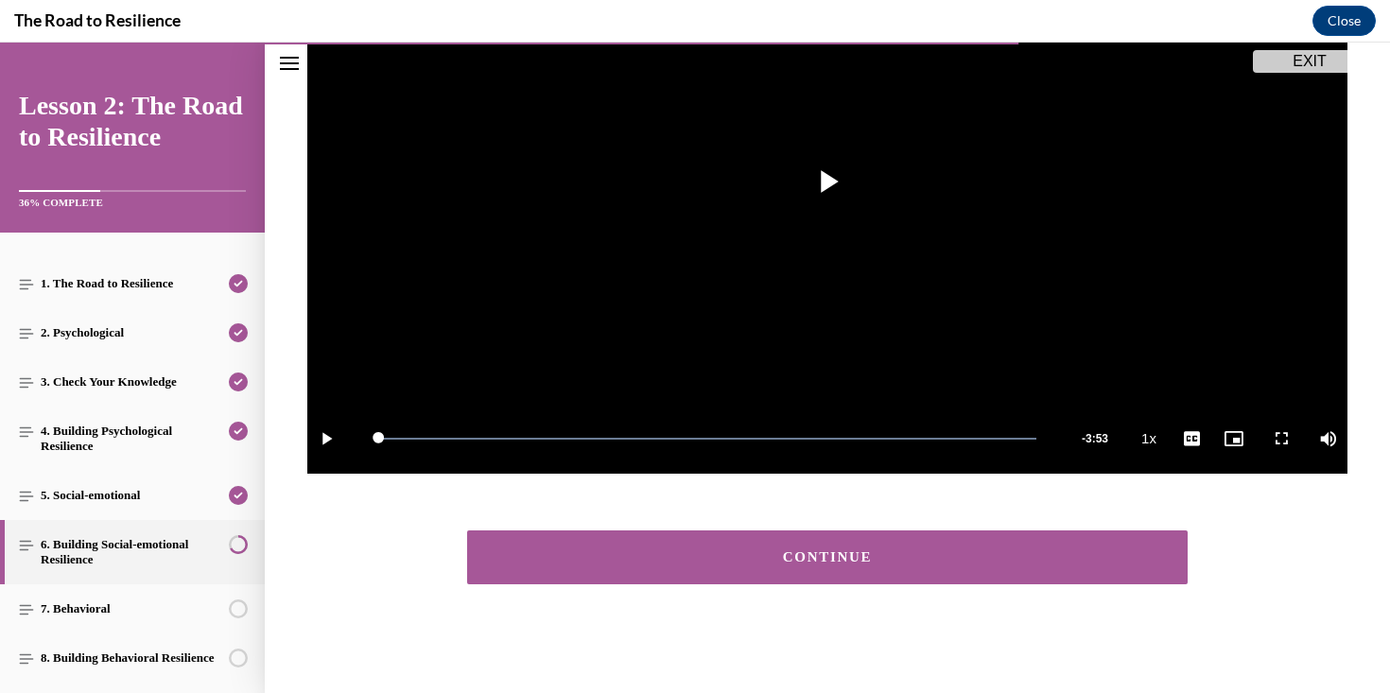
click at [700, 562] on div "CONTINUE" at bounding box center [827, 557] width 662 height 14
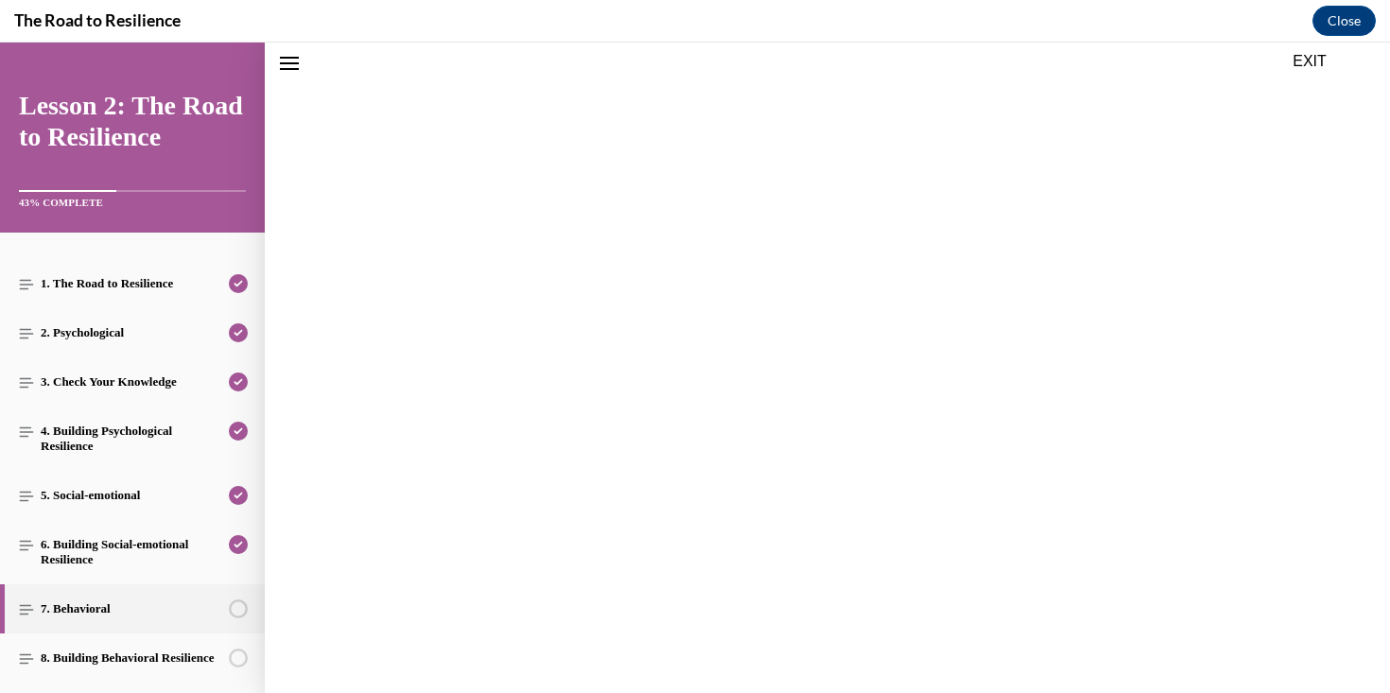
scroll to position [59, 0]
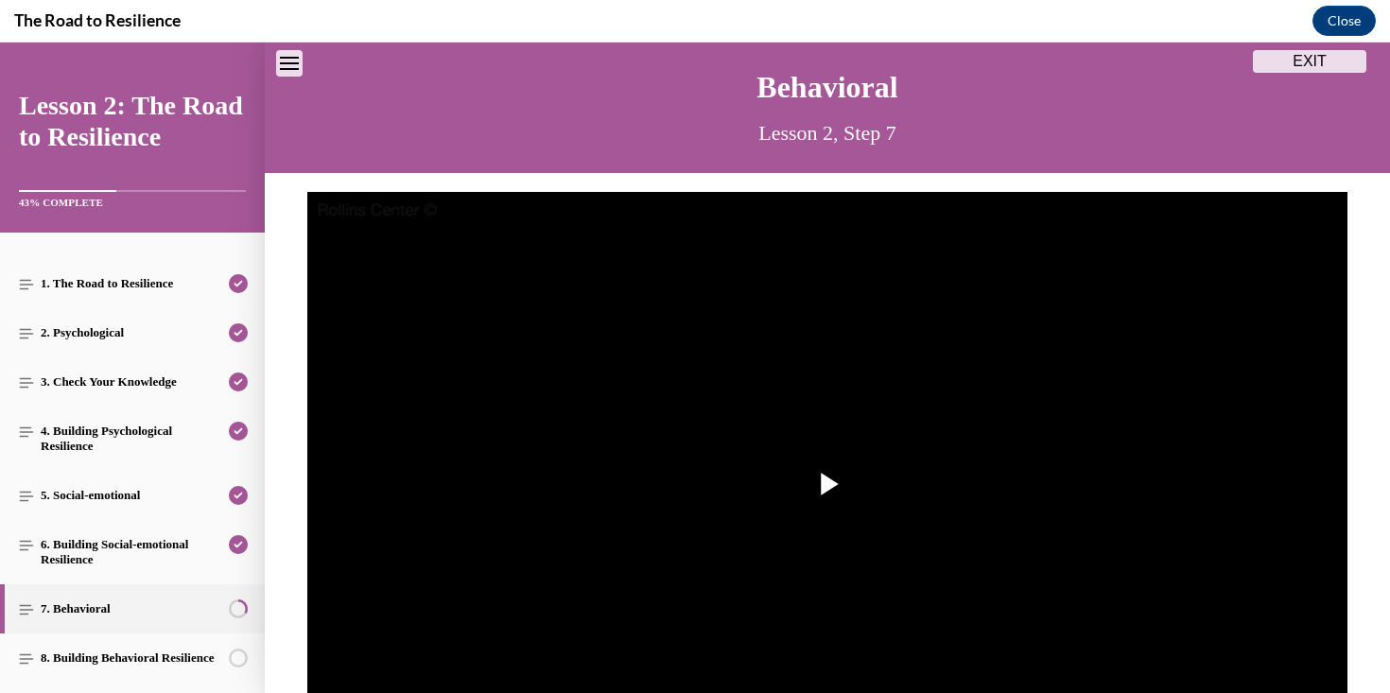
click at [700, 562] on img "Video player" at bounding box center [827, 484] width 1040 height 585
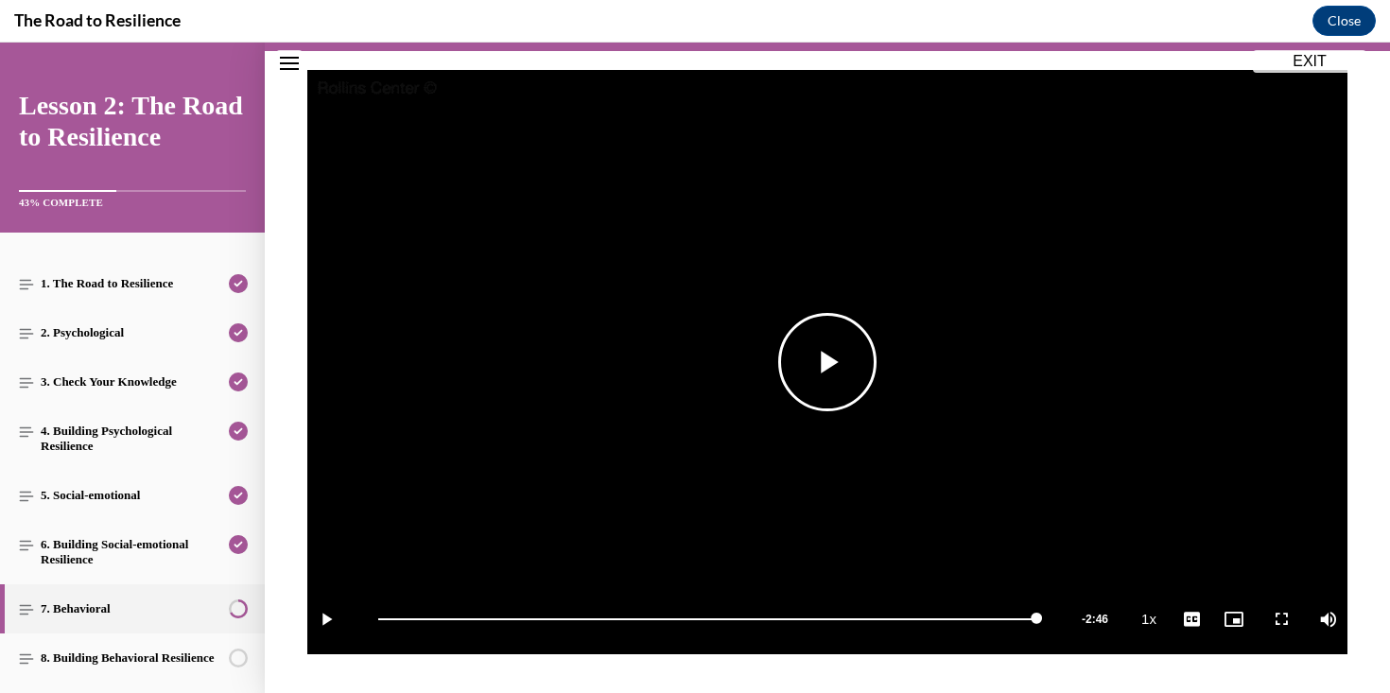
scroll to position [380, 0]
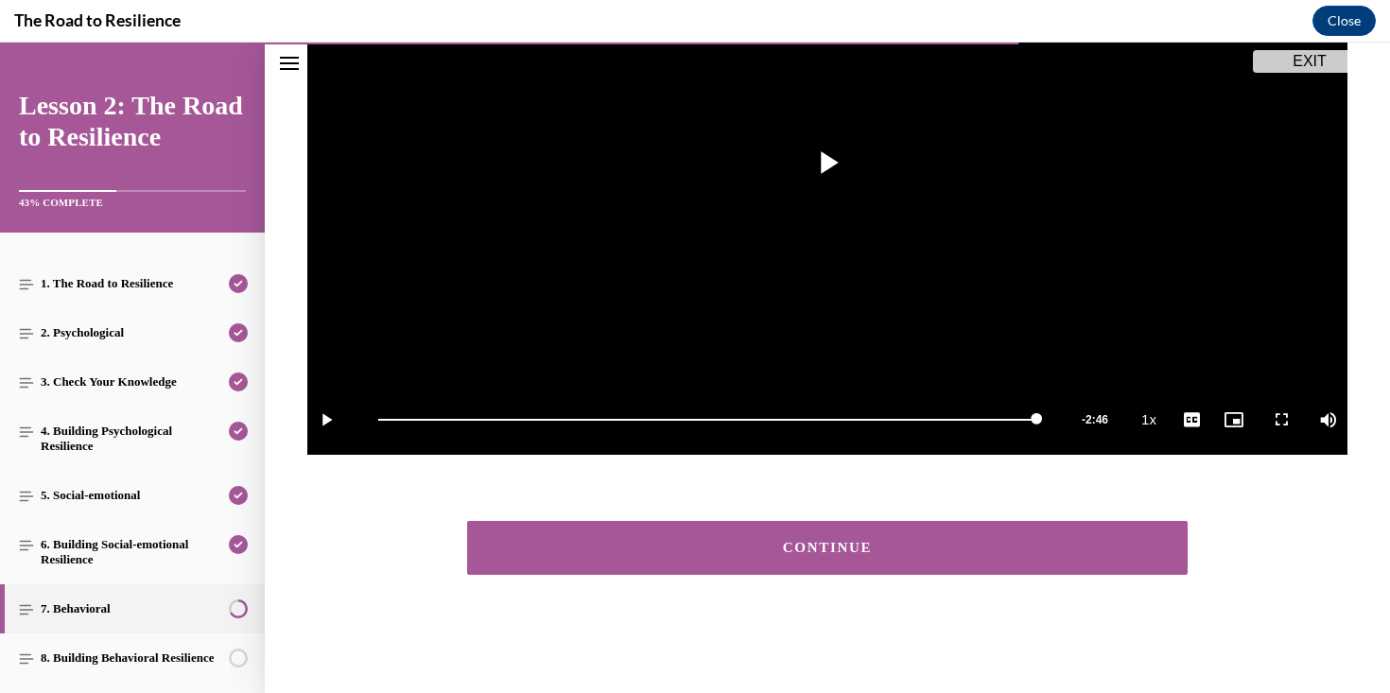
click at [840, 530] on button "CONTINUE" at bounding box center [827, 548] width 720 height 54
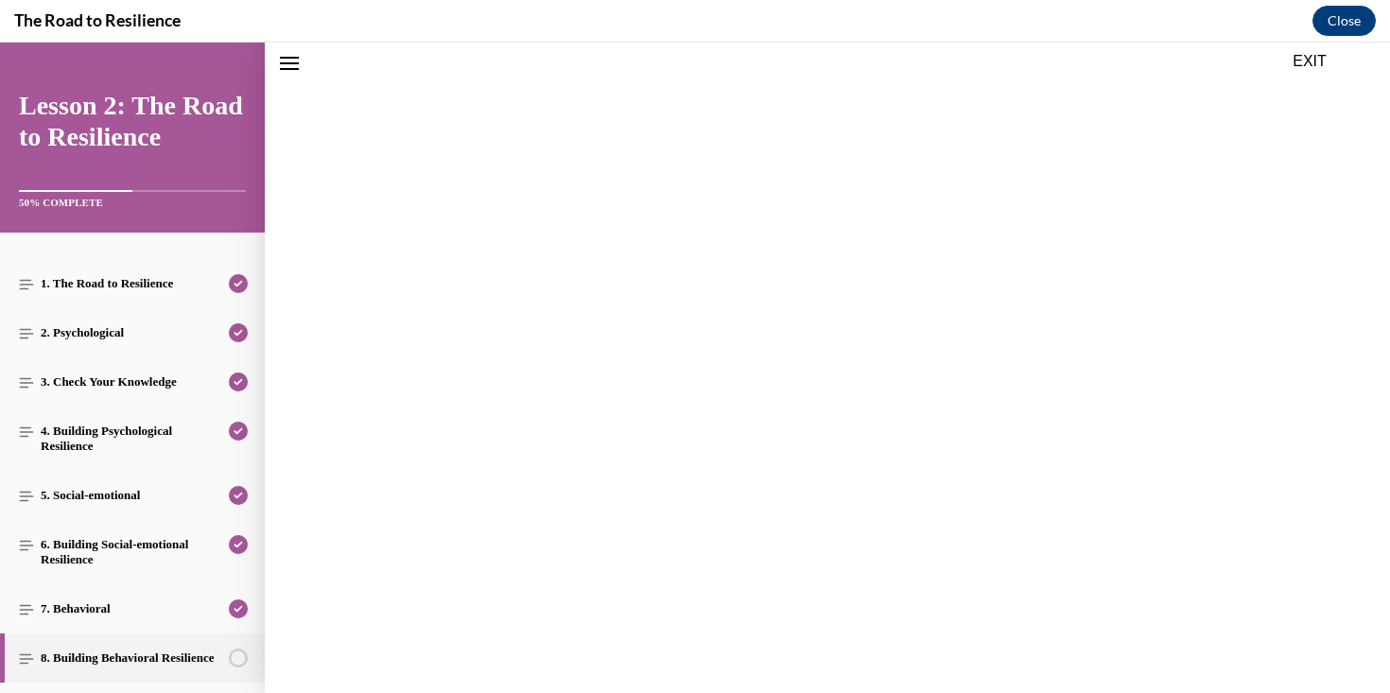
scroll to position [59, 0]
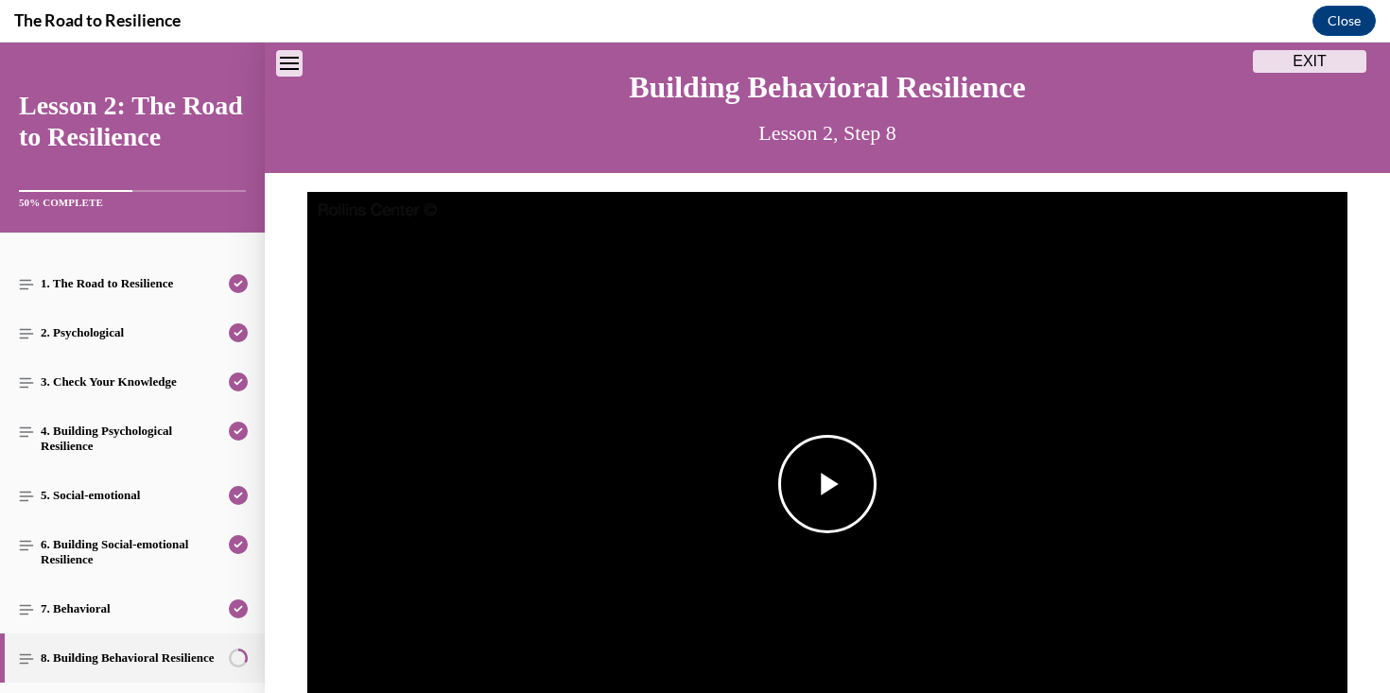
click at [840, 522] on button "Play Video" at bounding box center [827, 484] width 98 height 98
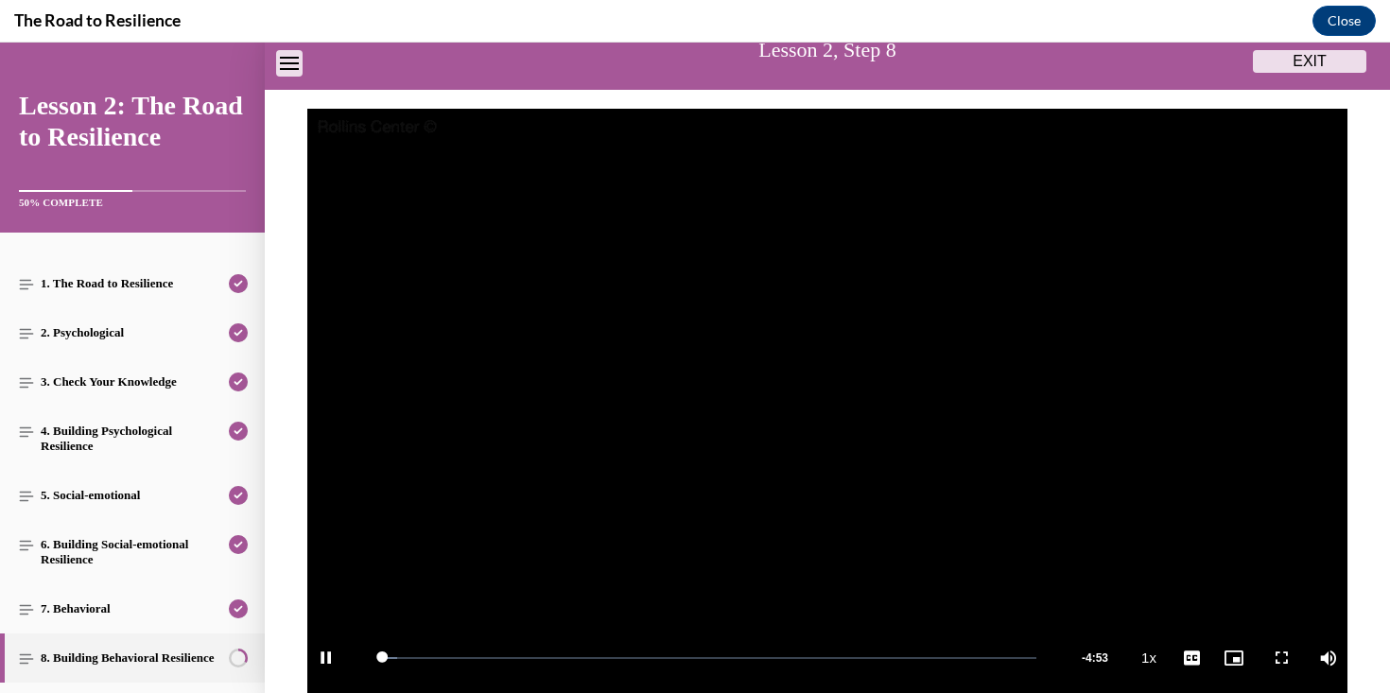
click at [483, 365] on video "Video player" at bounding box center [827, 401] width 1040 height 585
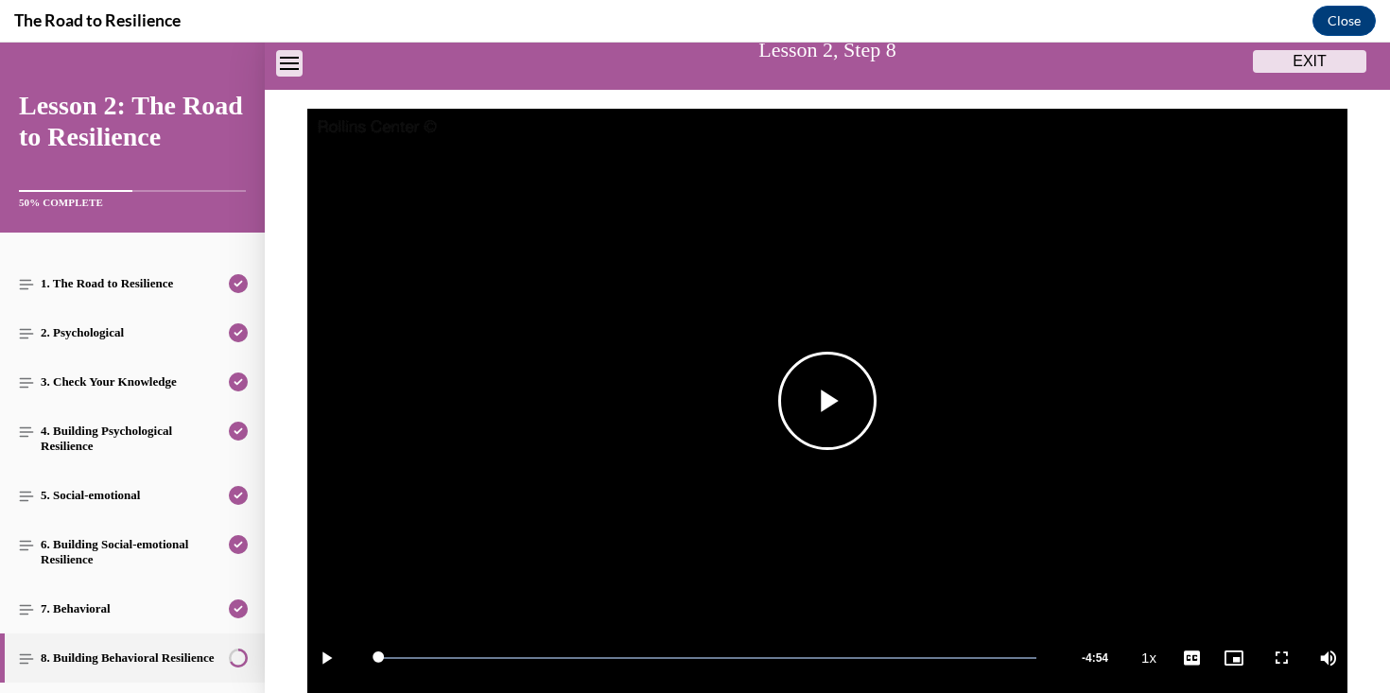
scroll to position [380, 0]
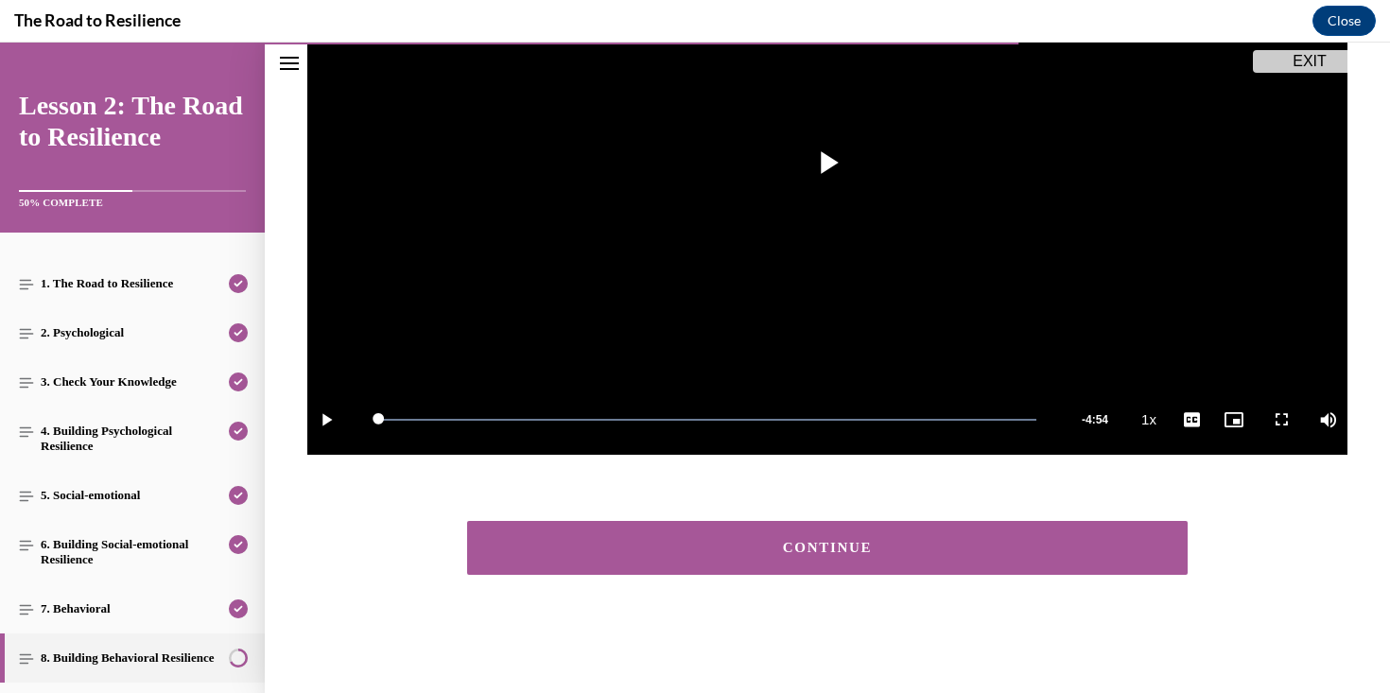
click at [571, 530] on button "CONTINUE" at bounding box center [827, 548] width 720 height 54
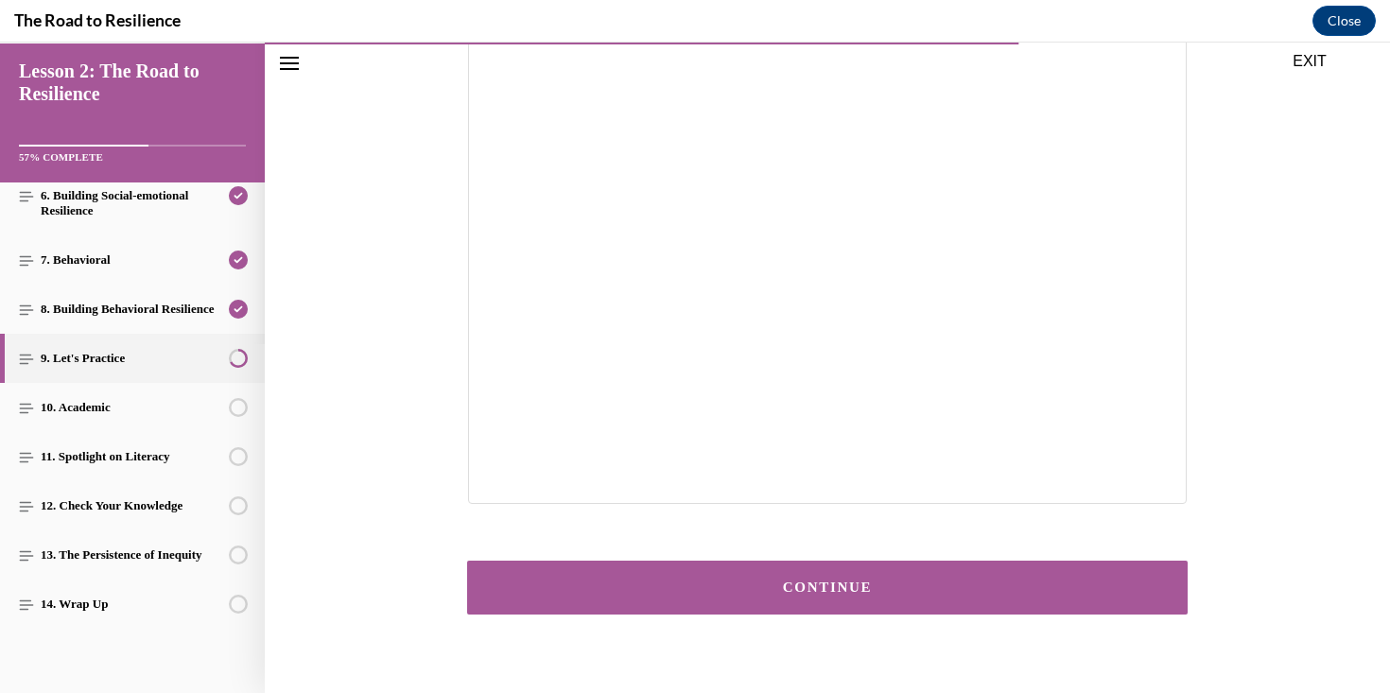
scroll to position [376, 0]
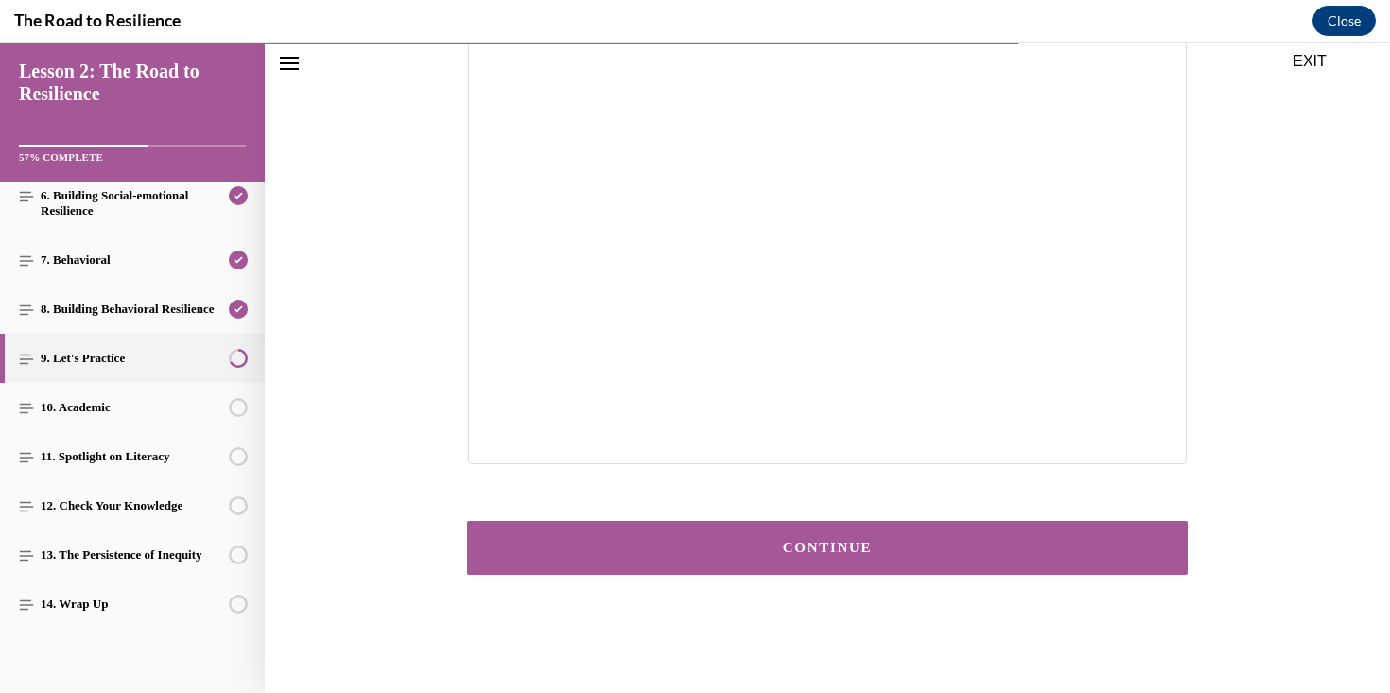
click at [818, 571] on button "CONTINUE" at bounding box center [827, 548] width 720 height 54
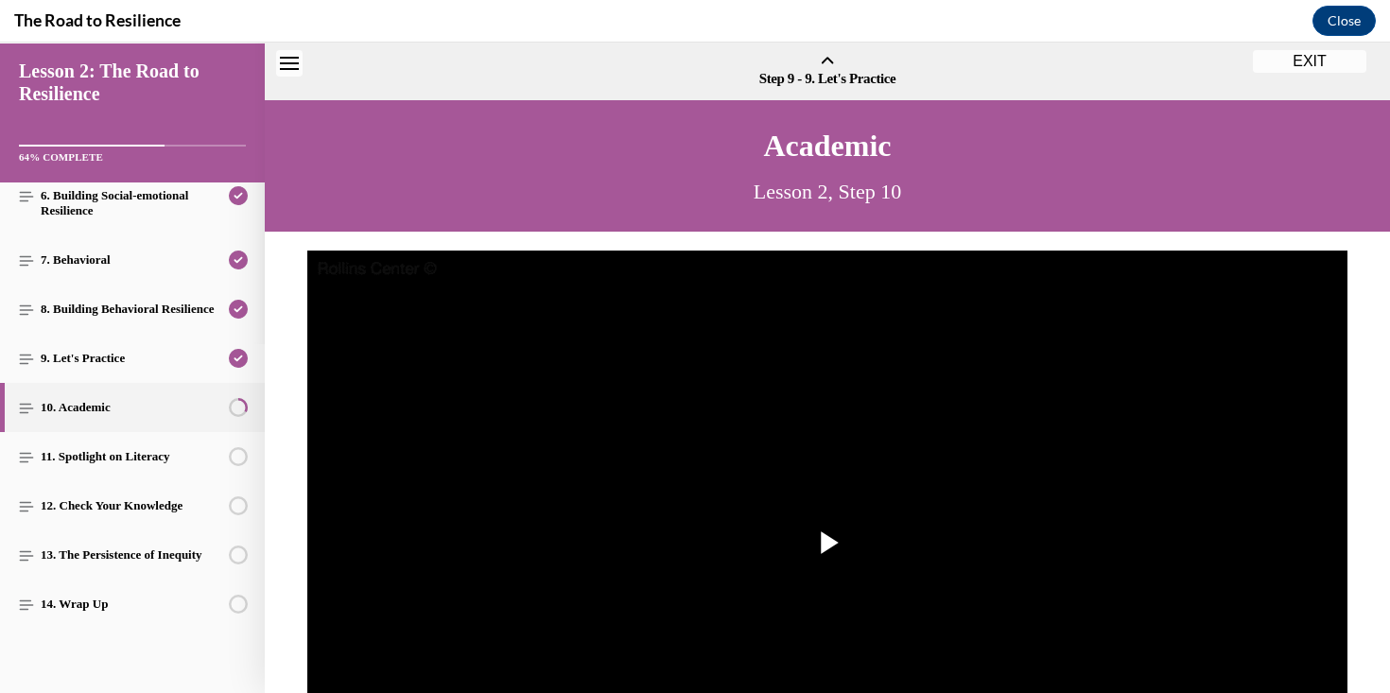
scroll to position [59, 0]
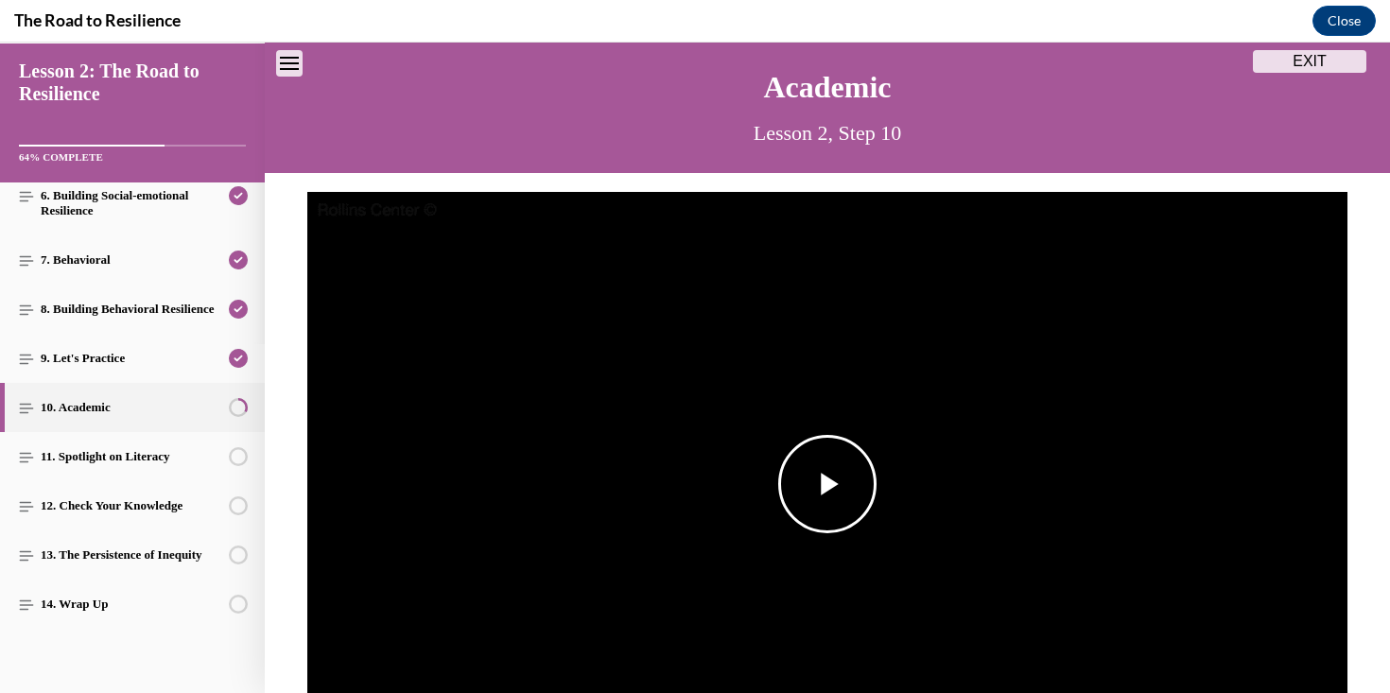
click at [827, 484] on span "Video player" at bounding box center [827, 484] width 0 height 0
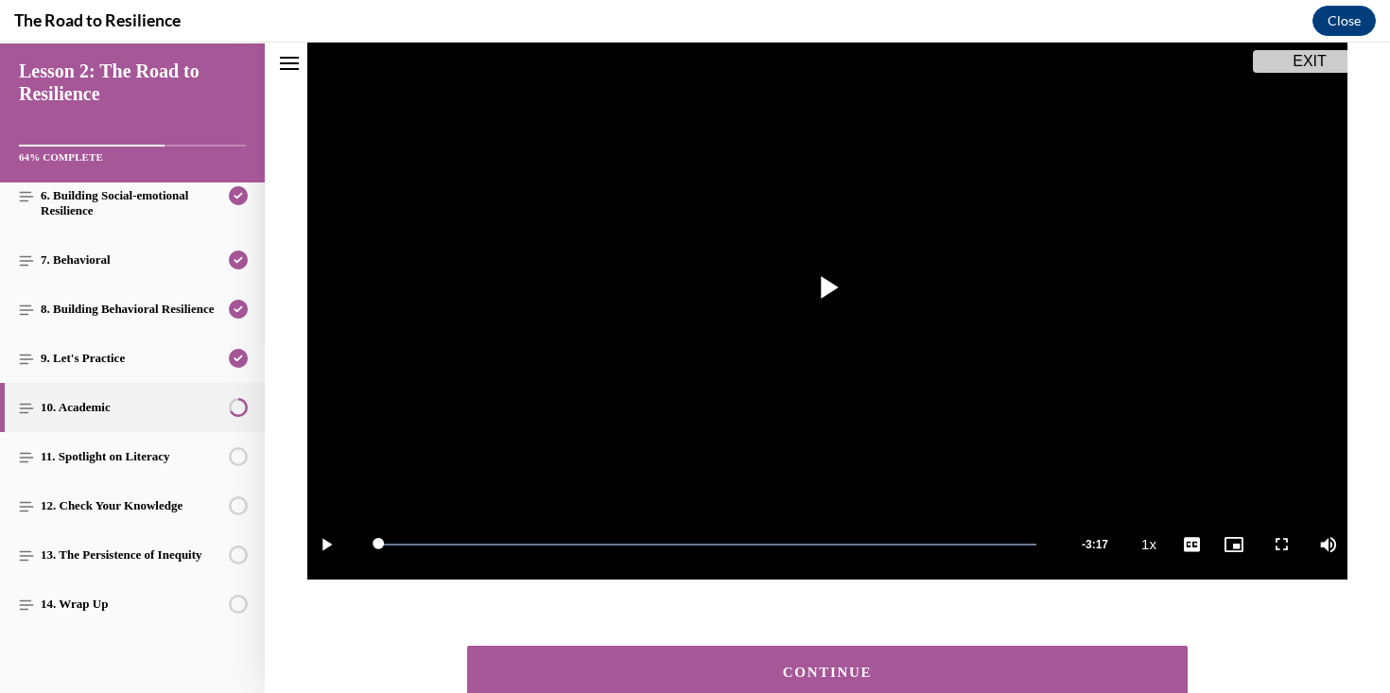
scroll to position [251, 0]
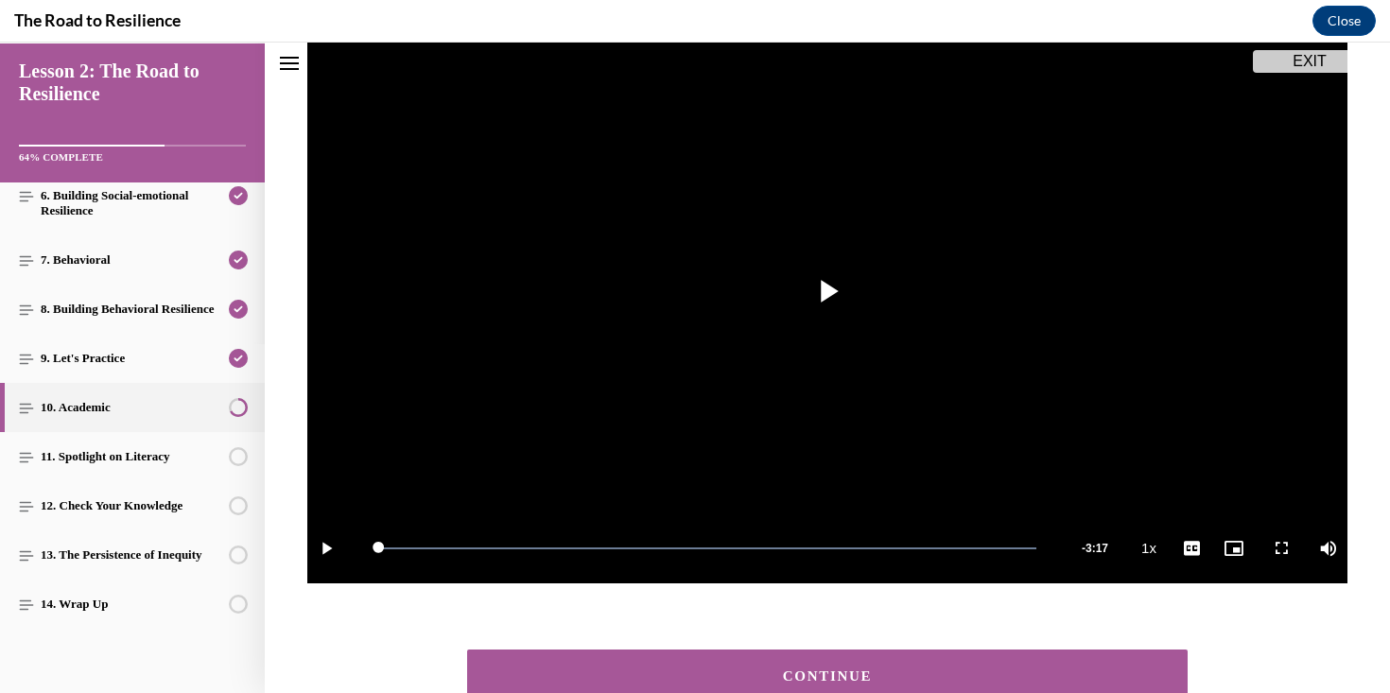
click at [919, 662] on button "CONTINUE" at bounding box center [827, 676] width 720 height 54
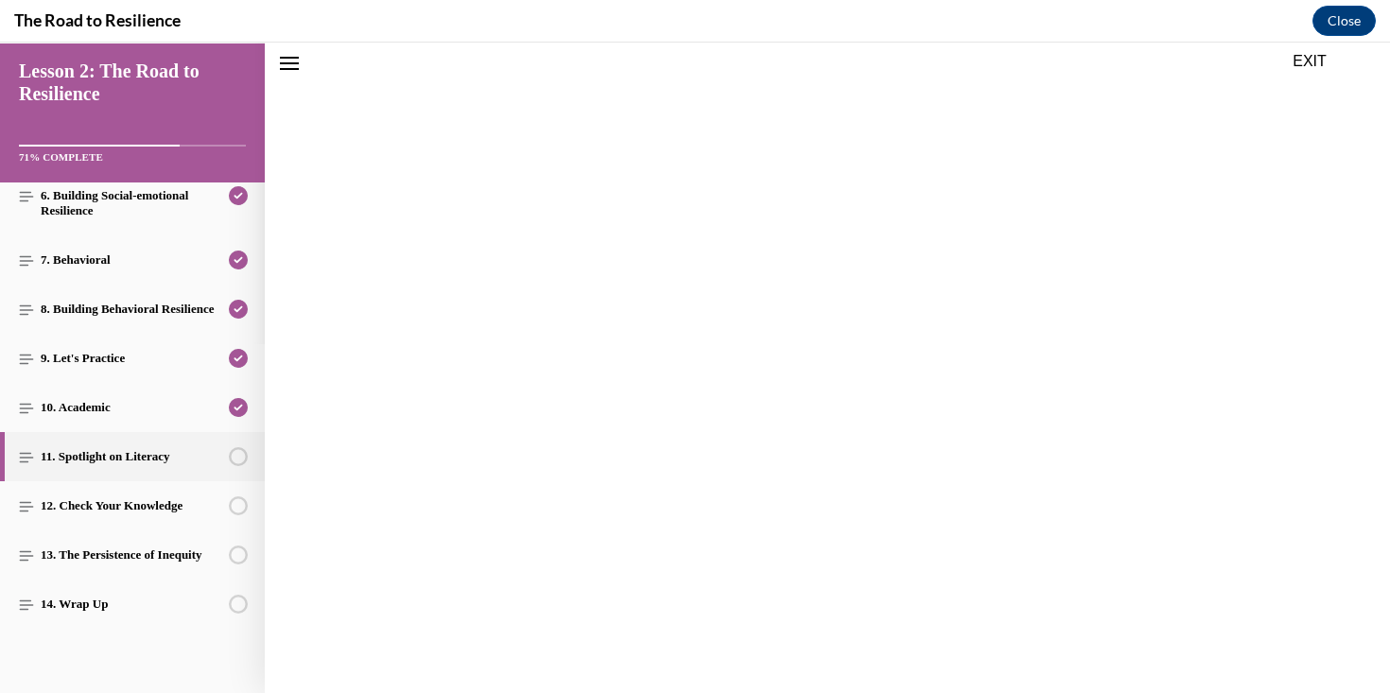
scroll to position [59, 0]
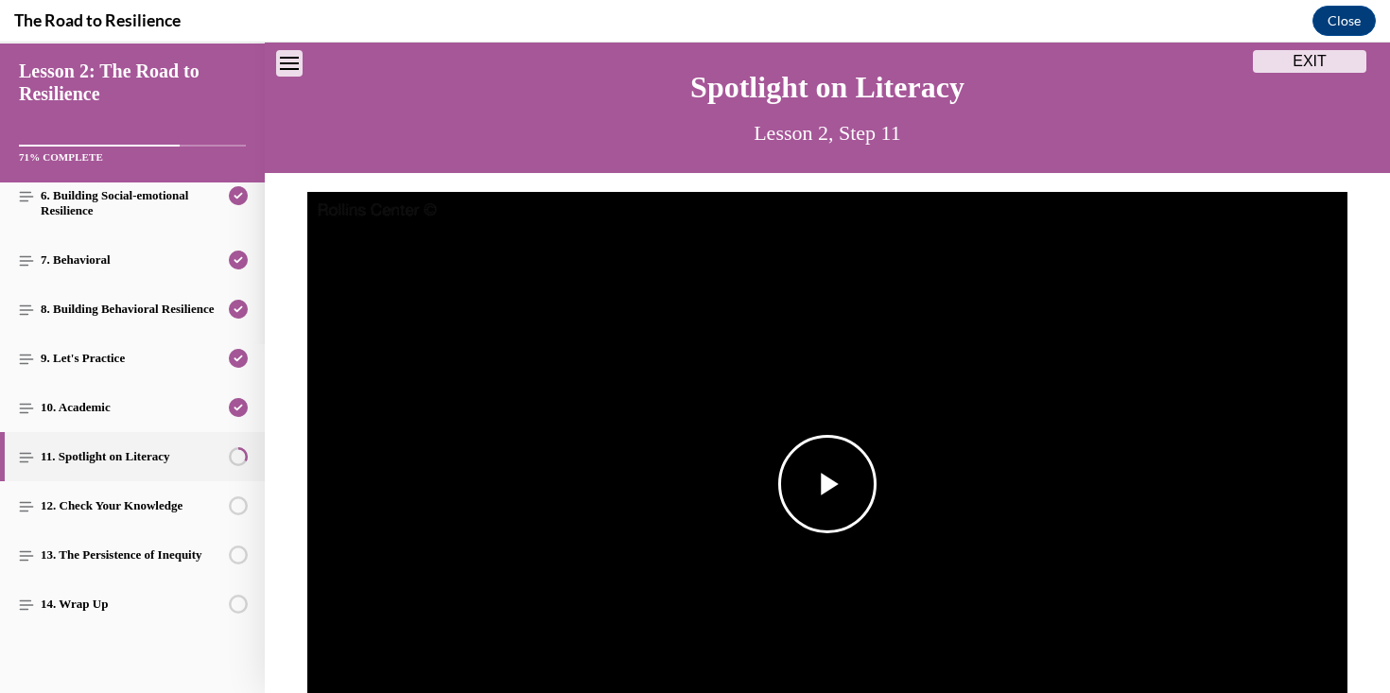
click at [802, 424] on img "Video player" at bounding box center [827, 484] width 1040 height 585
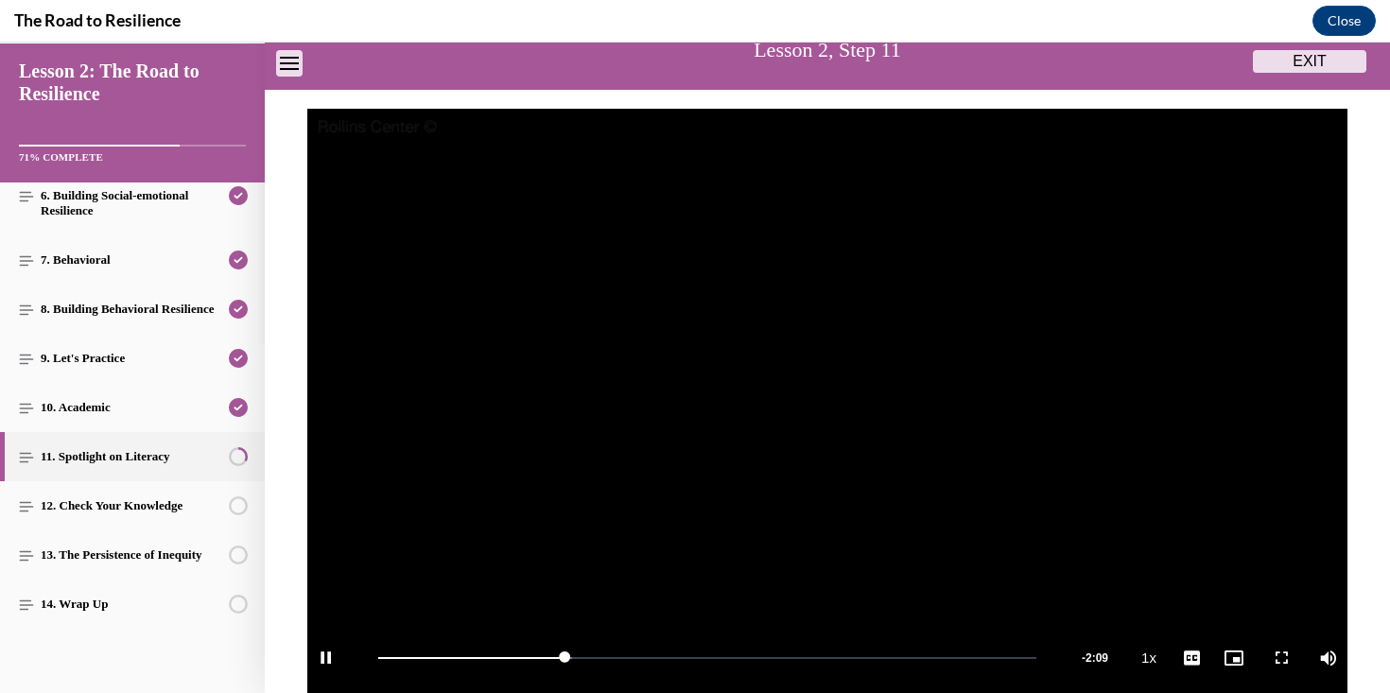
click at [380, 222] on video "Video player" at bounding box center [827, 401] width 1040 height 585
click at [370, 225] on video "Video player" at bounding box center [827, 401] width 1040 height 585
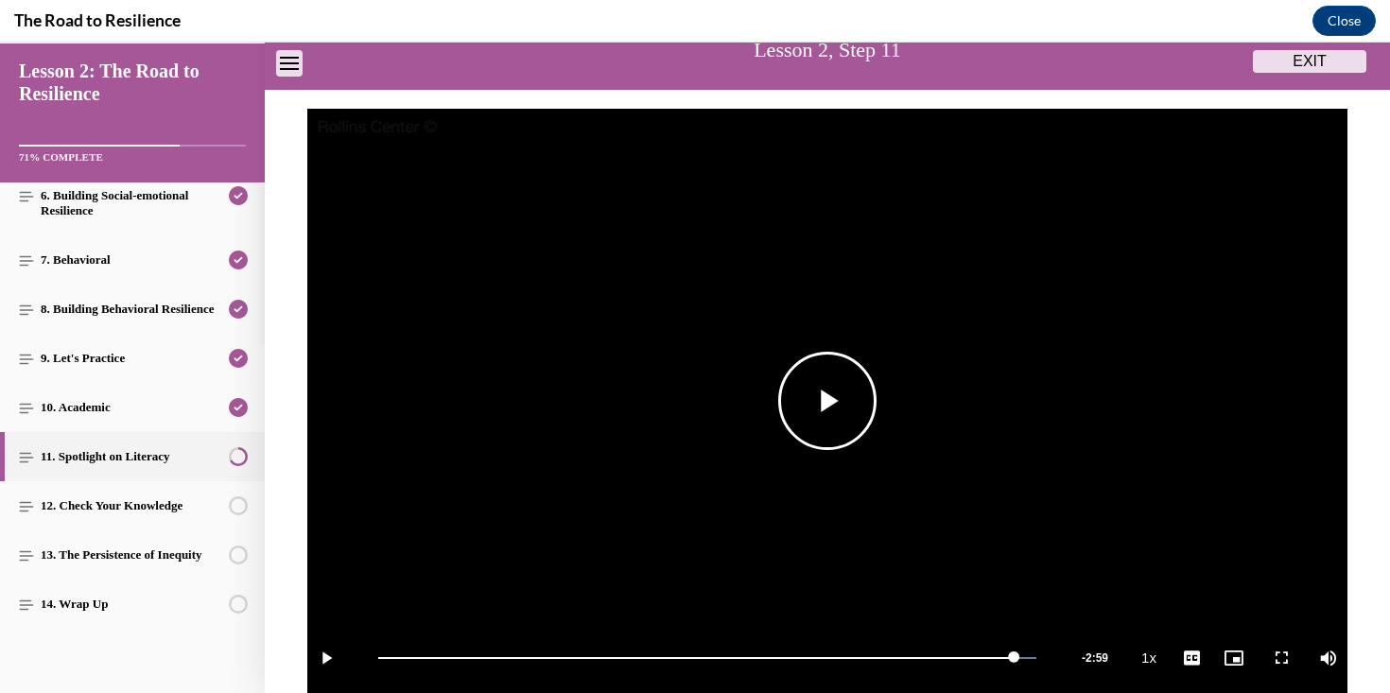
drag, startPoint x: 824, startPoint y: 396, endPoint x: 800, endPoint y: 593, distance: 198.2
click at [800, 593] on div "Video Player is loading. Play Video Play Loaded : 100.00% 2:52 Remaining Time -…" at bounding box center [827, 401] width 1040 height 585
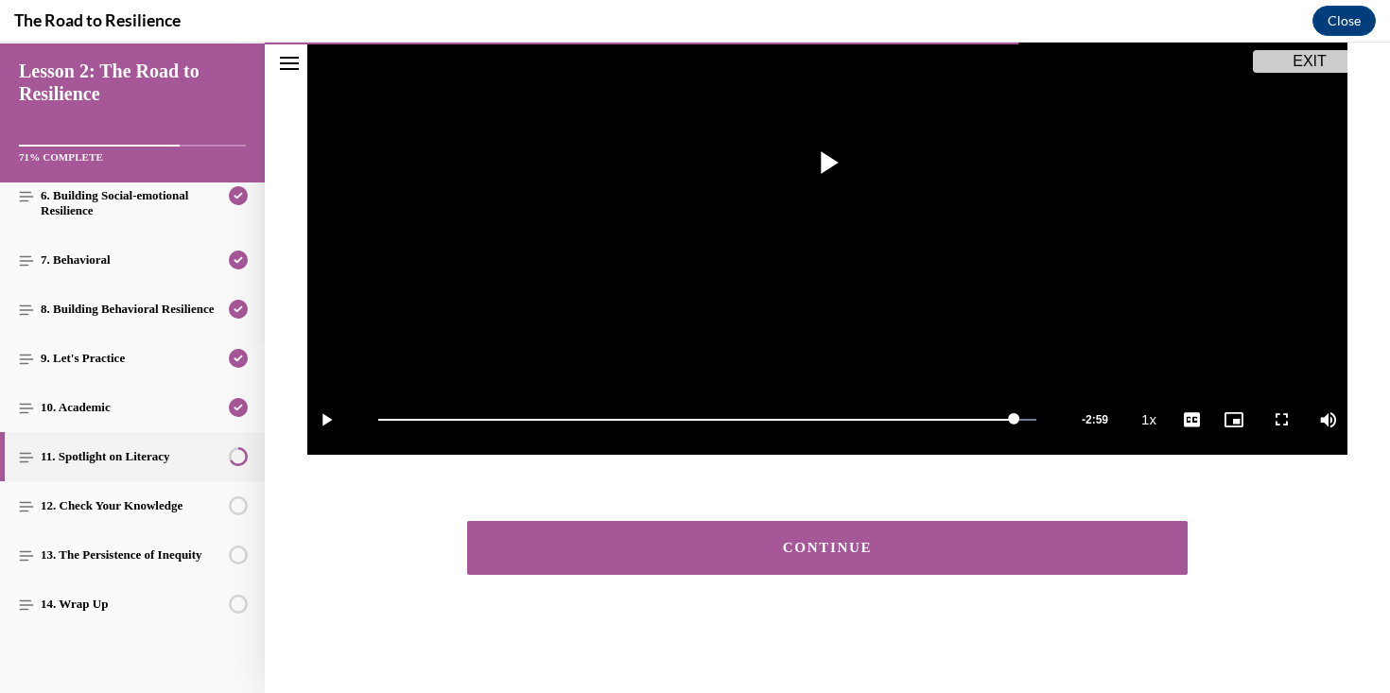
click at [805, 566] on button "CONTINUE" at bounding box center [827, 548] width 720 height 54
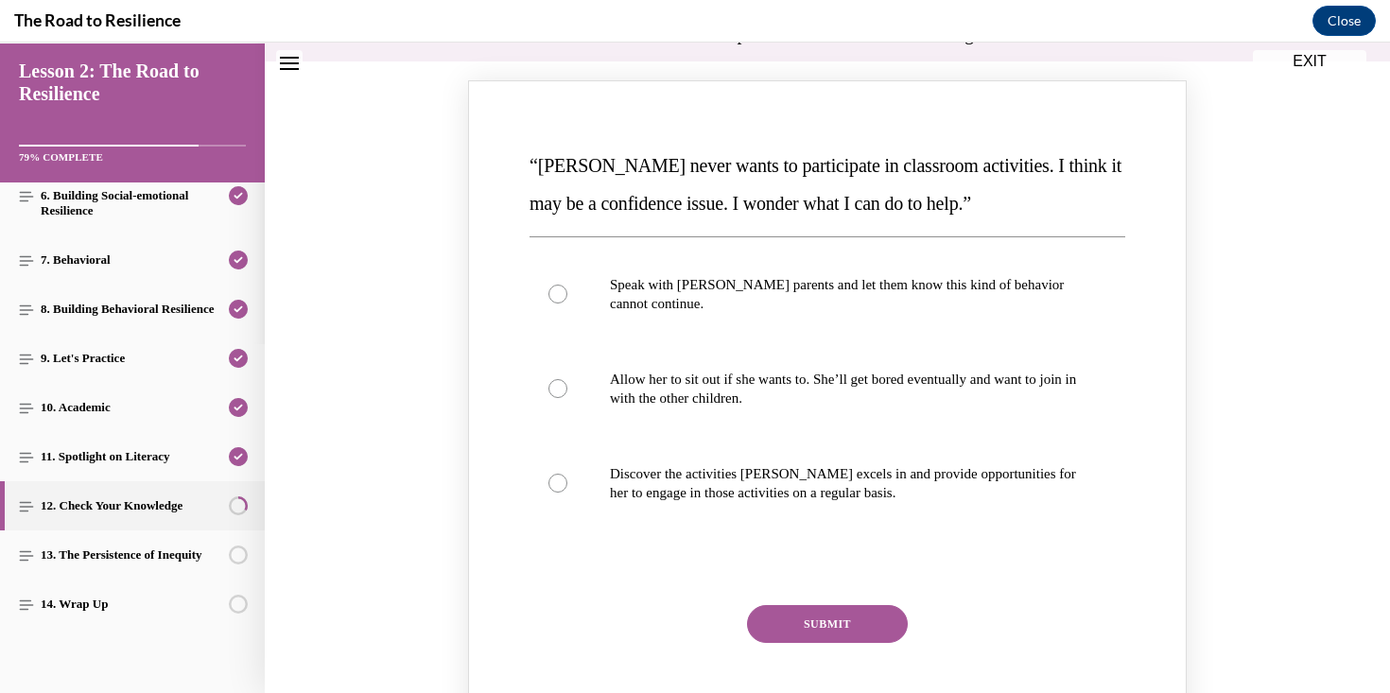
scroll to position [228, 0]
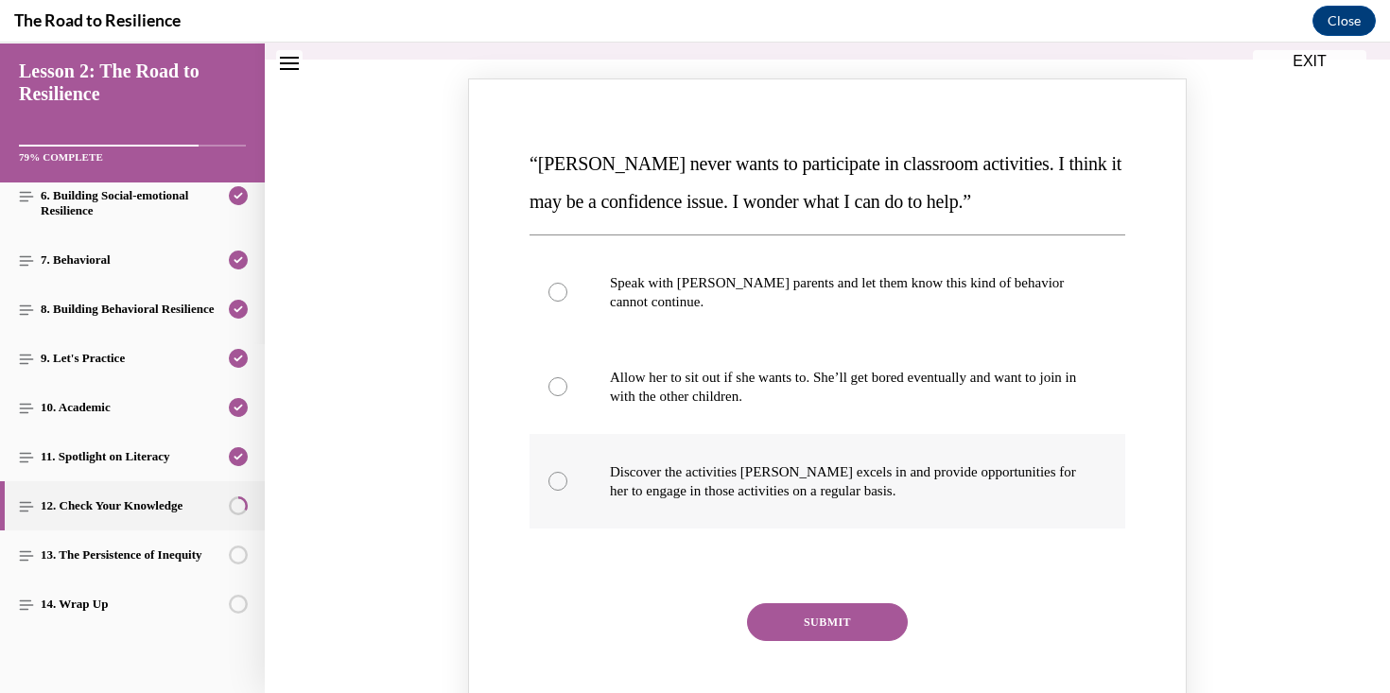
click at [664, 456] on label "Discover the activities Mattison excels in and provide opportunities for her to…" at bounding box center [827, 481] width 596 height 95
click at [567, 472] on input "Discover the activities Mattison excels in and provide opportunities for her to…" at bounding box center [557, 481] width 19 height 19
radio input "true"
click at [784, 614] on button "SUBMIT" at bounding box center [827, 622] width 161 height 38
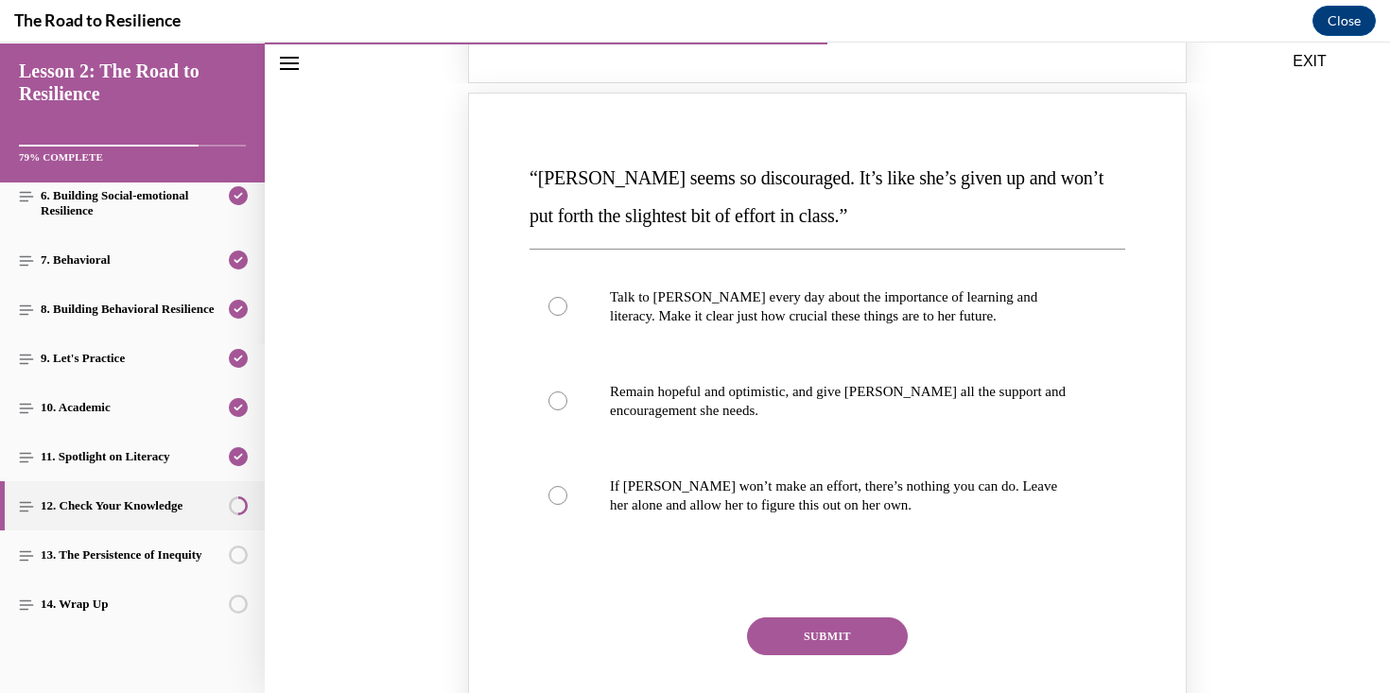
scroll to position [1056, 0]
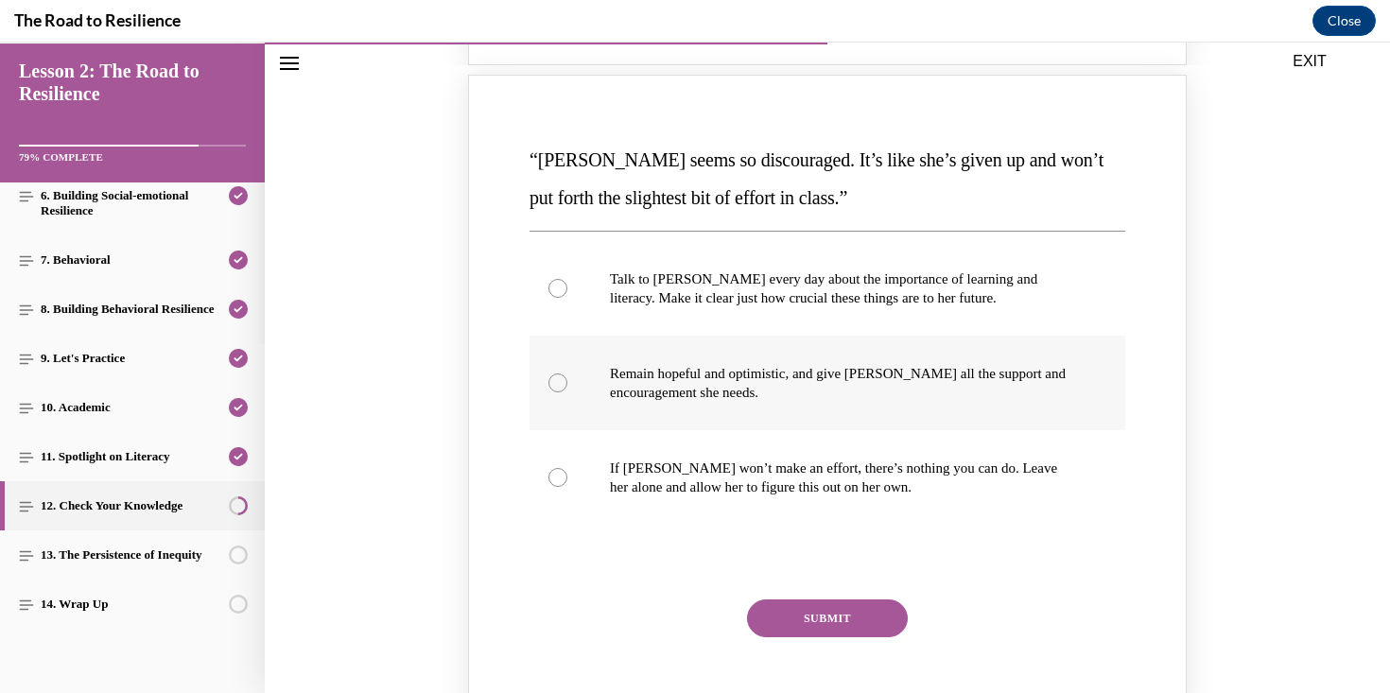
click at [850, 395] on p "Remain hopeful and optimistic, and give Alyson all the support and encouragemen…" at bounding box center [844, 383] width 468 height 38
click at [567, 392] on input "Remain hopeful and optimistic, and give Alyson all the support and encouragemen…" at bounding box center [557, 382] width 19 height 19
radio input "true"
click at [828, 614] on button "SUBMIT" at bounding box center [827, 618] width 161 height 38
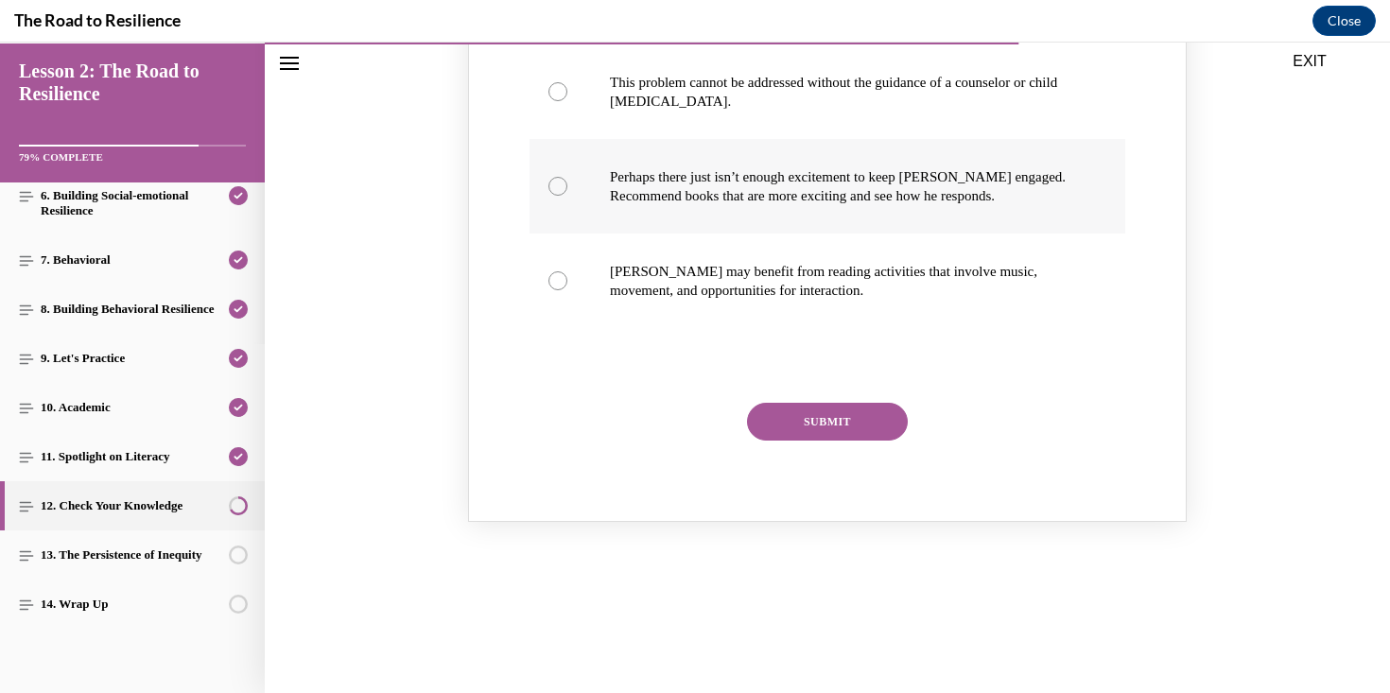
scroll to position [1943, 0]
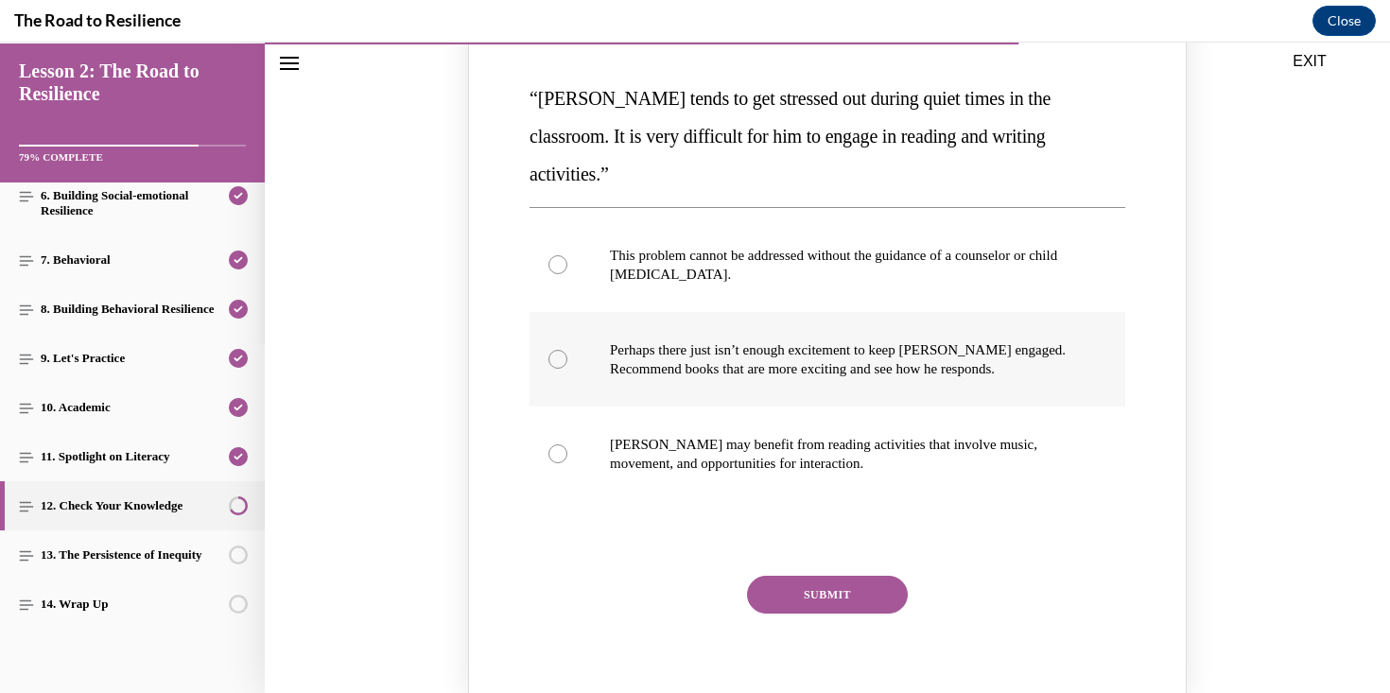
click at [722, 340] on p "Perhaps there just isn’t enough excitement to keep Harrison engaged. Recommend …" at bounding box center [844, 359] width 468 height 38
click at [567, 350] on input "Perhaps there just isn’t enough excitement to keep Harrison engaged. Recommend …" at bounding box center [557, 359] width 19 height 19
radio input "true"
click at [730, 435] on p "Harrison may benefit from reading activities that involve music, movement, and …" at bounding box center [844, 454] width 468 height 38
click at [567, 444] on input "Harrison may benefit from reading activities that involve music, movement, and …" at bounding box center [557, 453] width 19 height 19
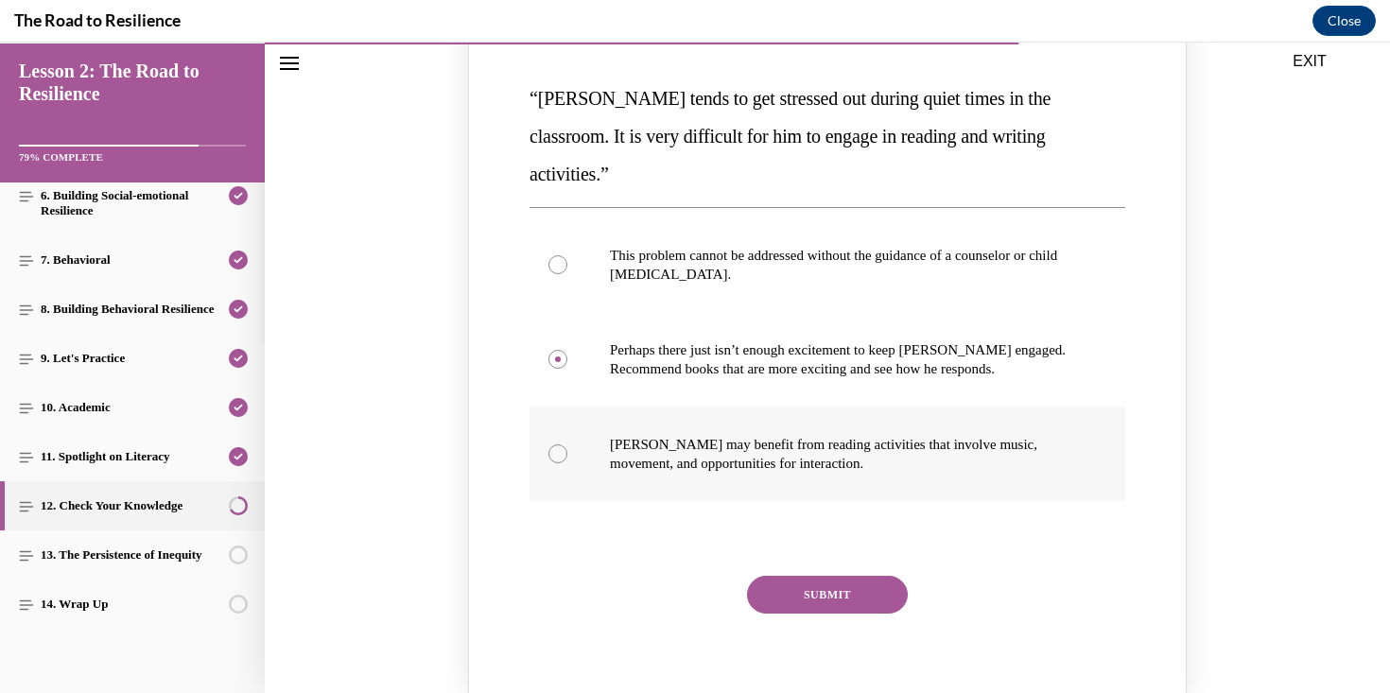
radio input "true"
click at [792, 576] on button "SUBMIT" at bounding box center [827, 595] width 161 height 38
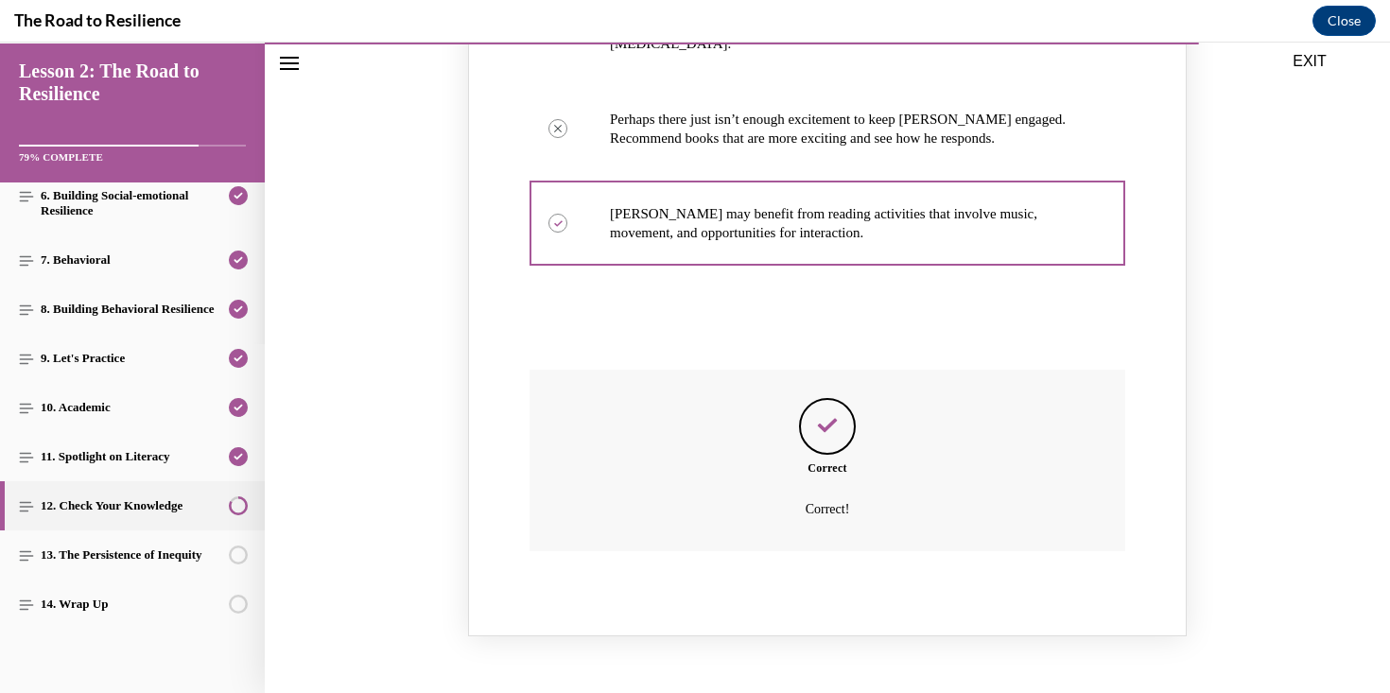
scroll to position [2298, 0]
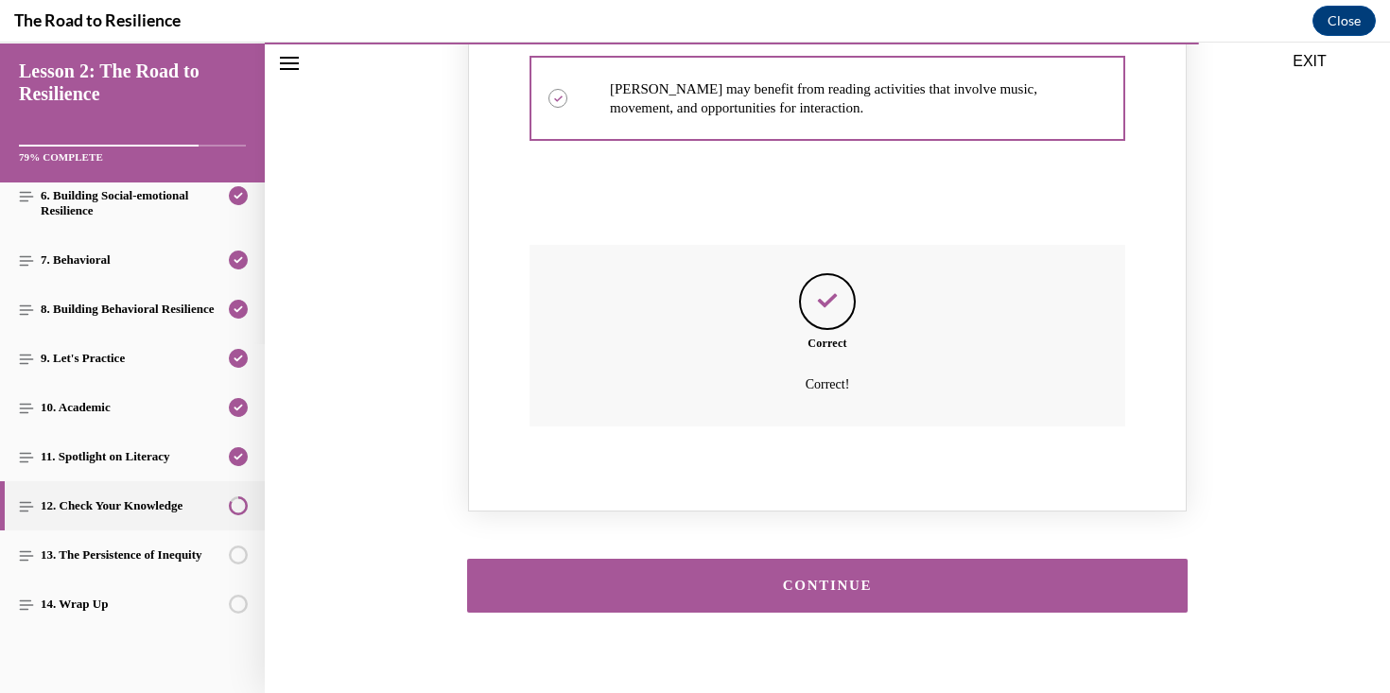
click at [791, 561] on button "CONTINUE" at bounding box center [827, 586] width 720 height 54
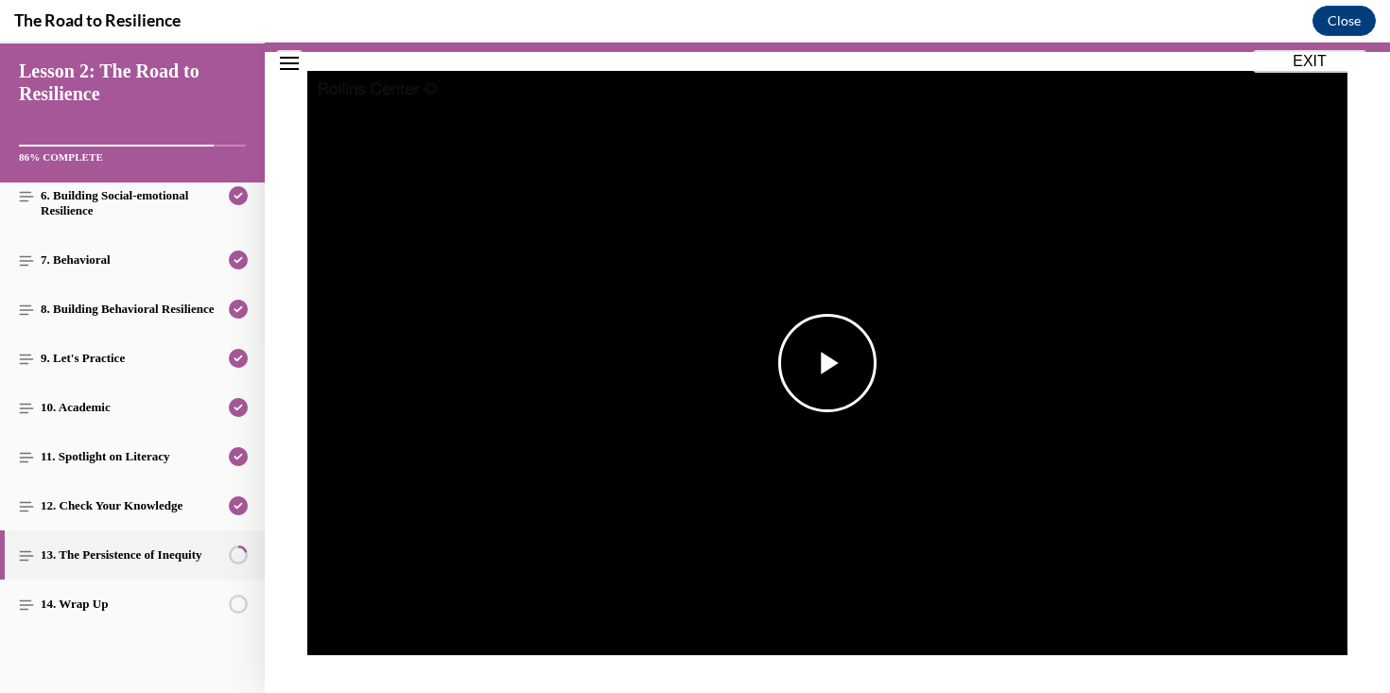
scroll to position [181, 0]
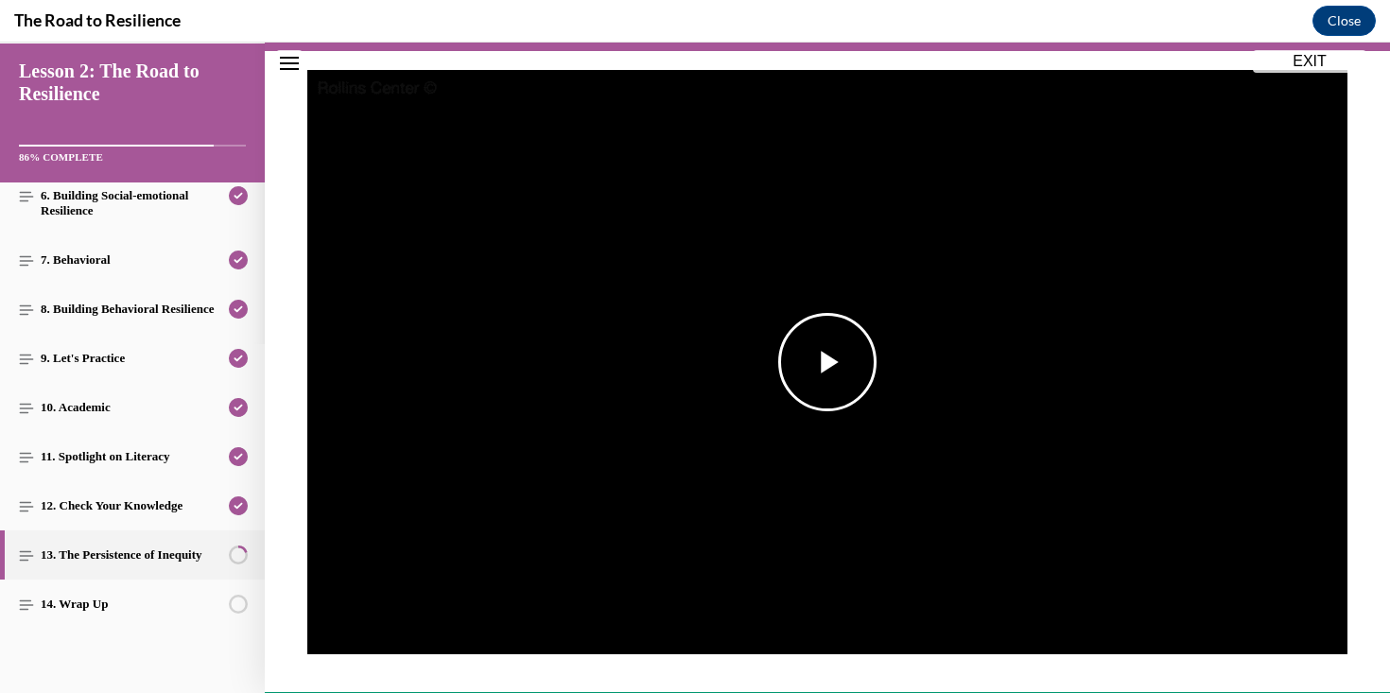
click at [827, 362] on span "Video player" at bounding box center [827, 362] width 0 height 0
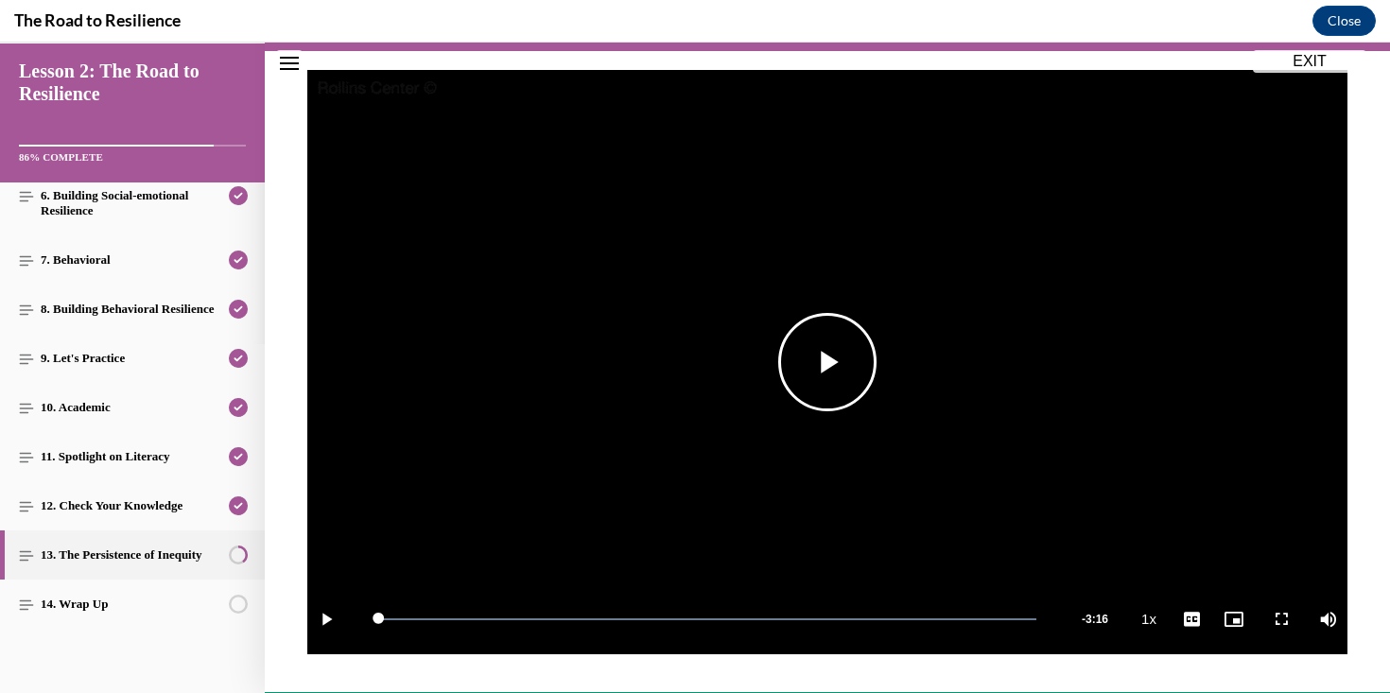
scroll to position [719, 0]
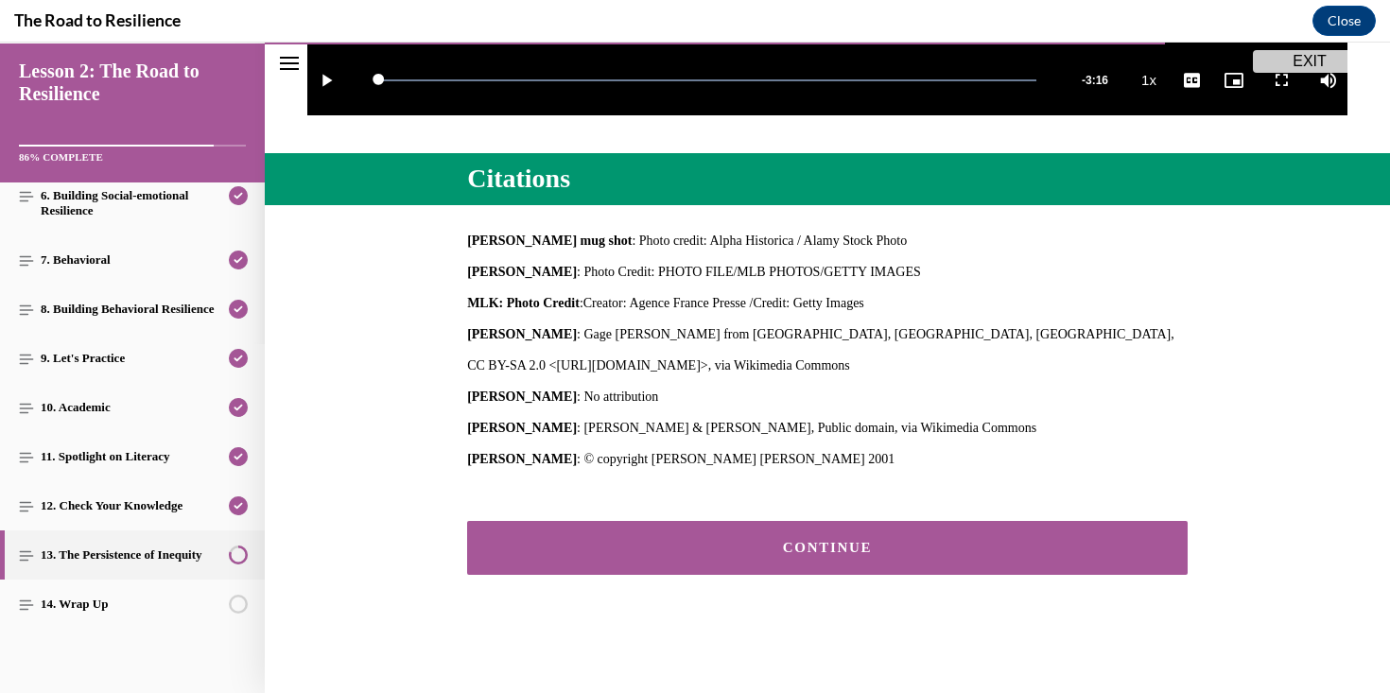
click at [768, 575] on div "CONTINUE" at bounding box center [827, 548] width 1125 height 111
click at [761, 555] on button "CONTINUE" at bounding box center [827, 548] width 720 height 54
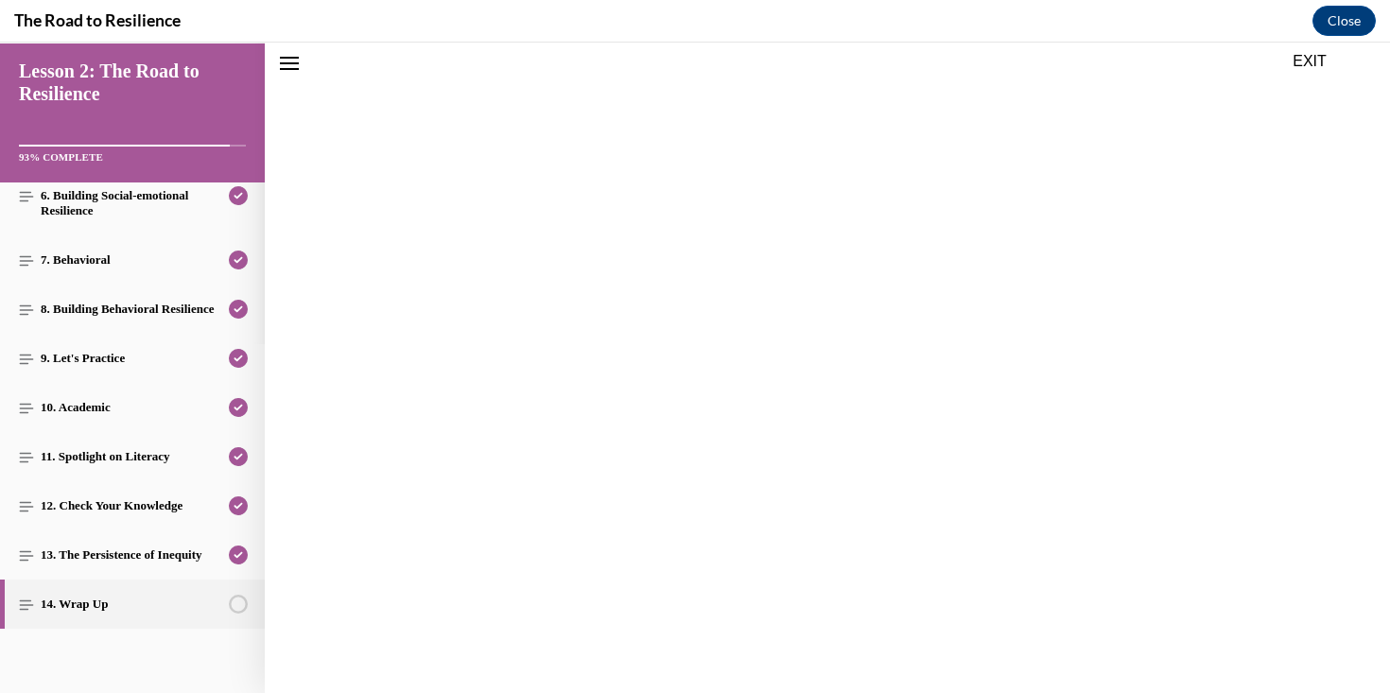
scroll to position [59, 0]
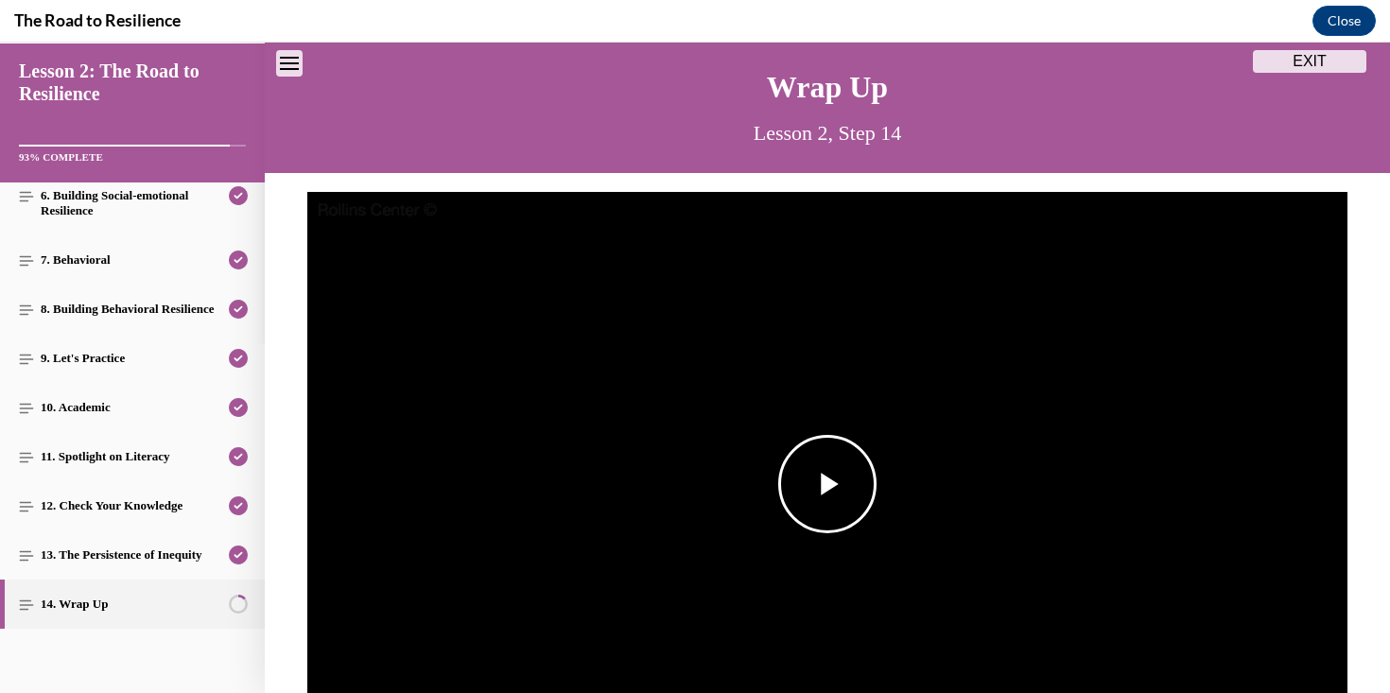
click at [762, 529] on img "Video player" at bounding box center [827, 484] width 1040 height 585
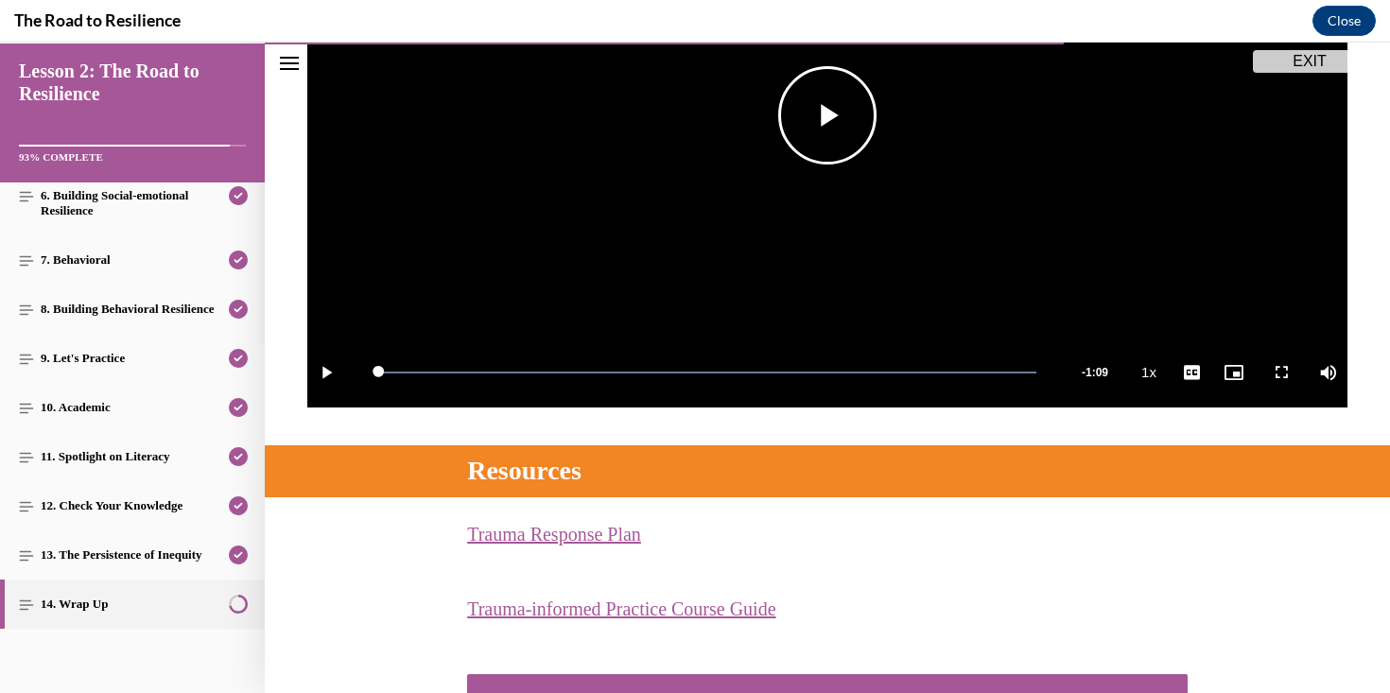
scroll to position [580, 0]
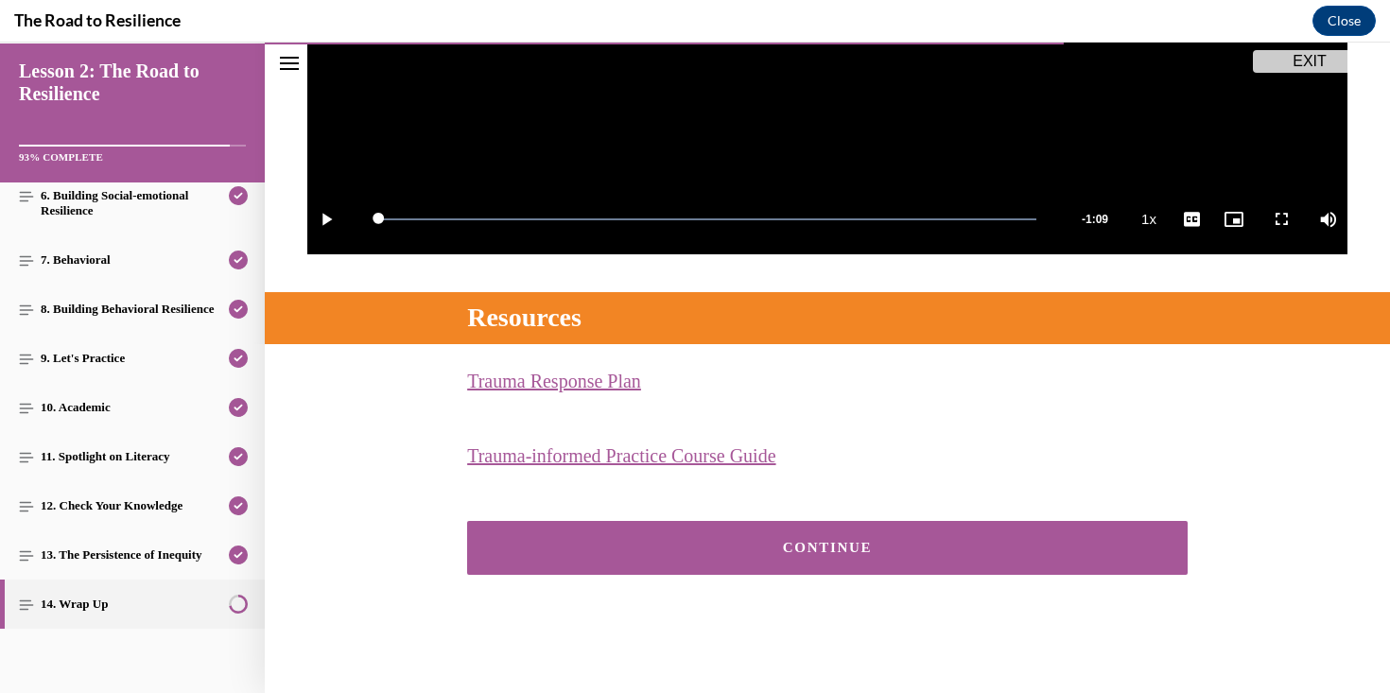
click at [789, 546] on div "CONTINUE" at bounding box center [827, 548] width 662 height 14
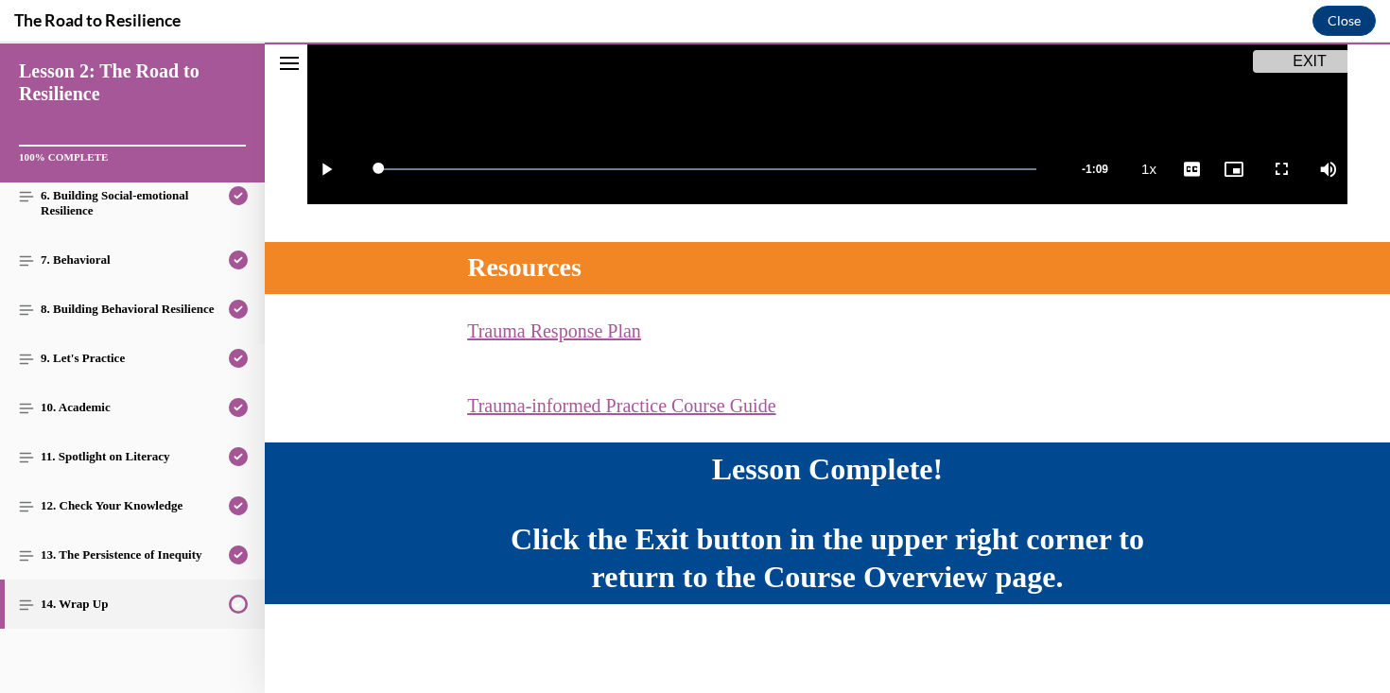
scroll to position [631, 0]
click at [1319, 68] on button "EXIT" at bounding box center [1309, 61] width 113 height 23
